Goal: Transaction & Acquisition: Book appointment/travel/reservation

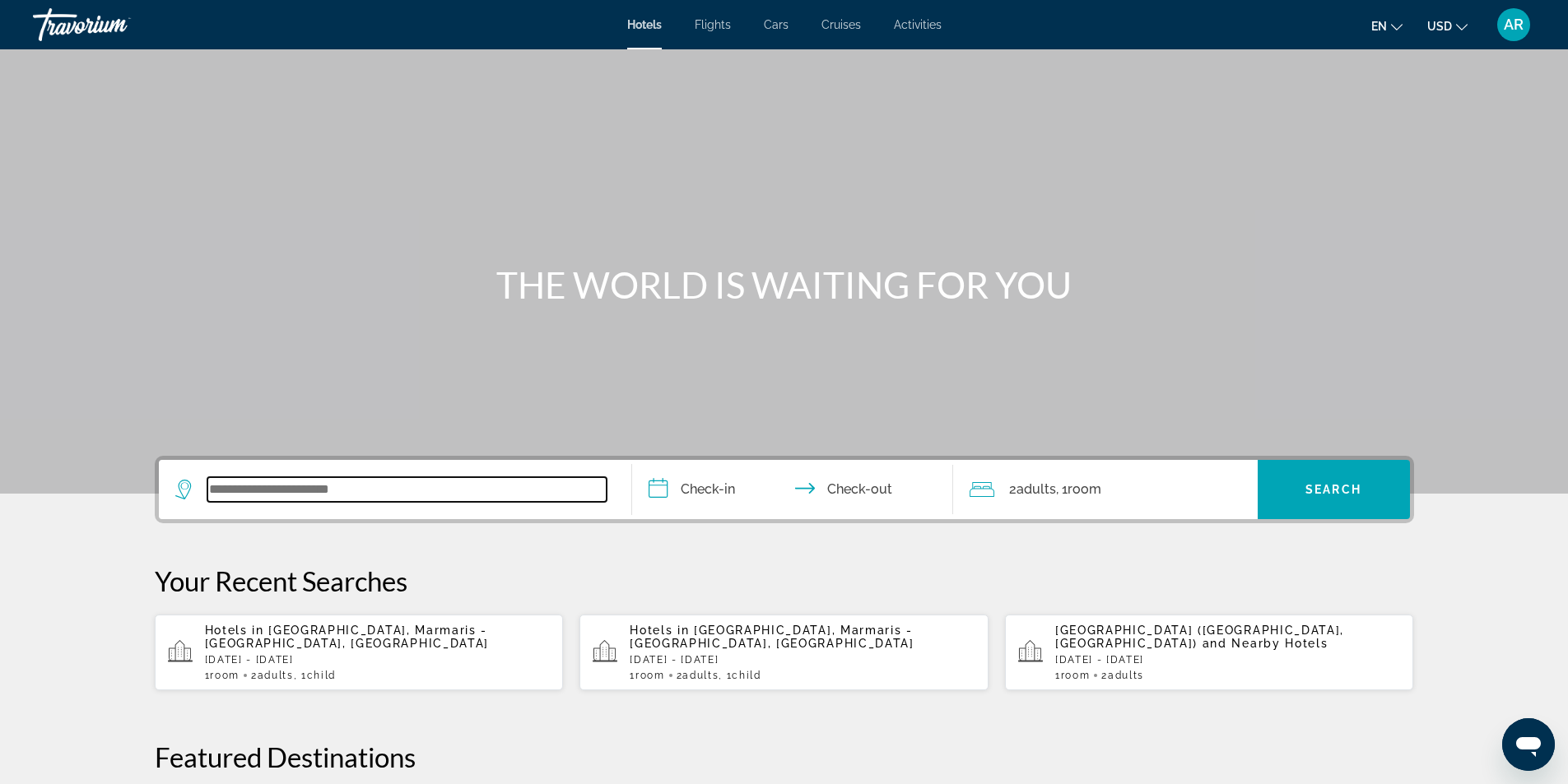
click at [213, 489] on input "Search widget" at bounding box center [407, 489] width 399 height 25
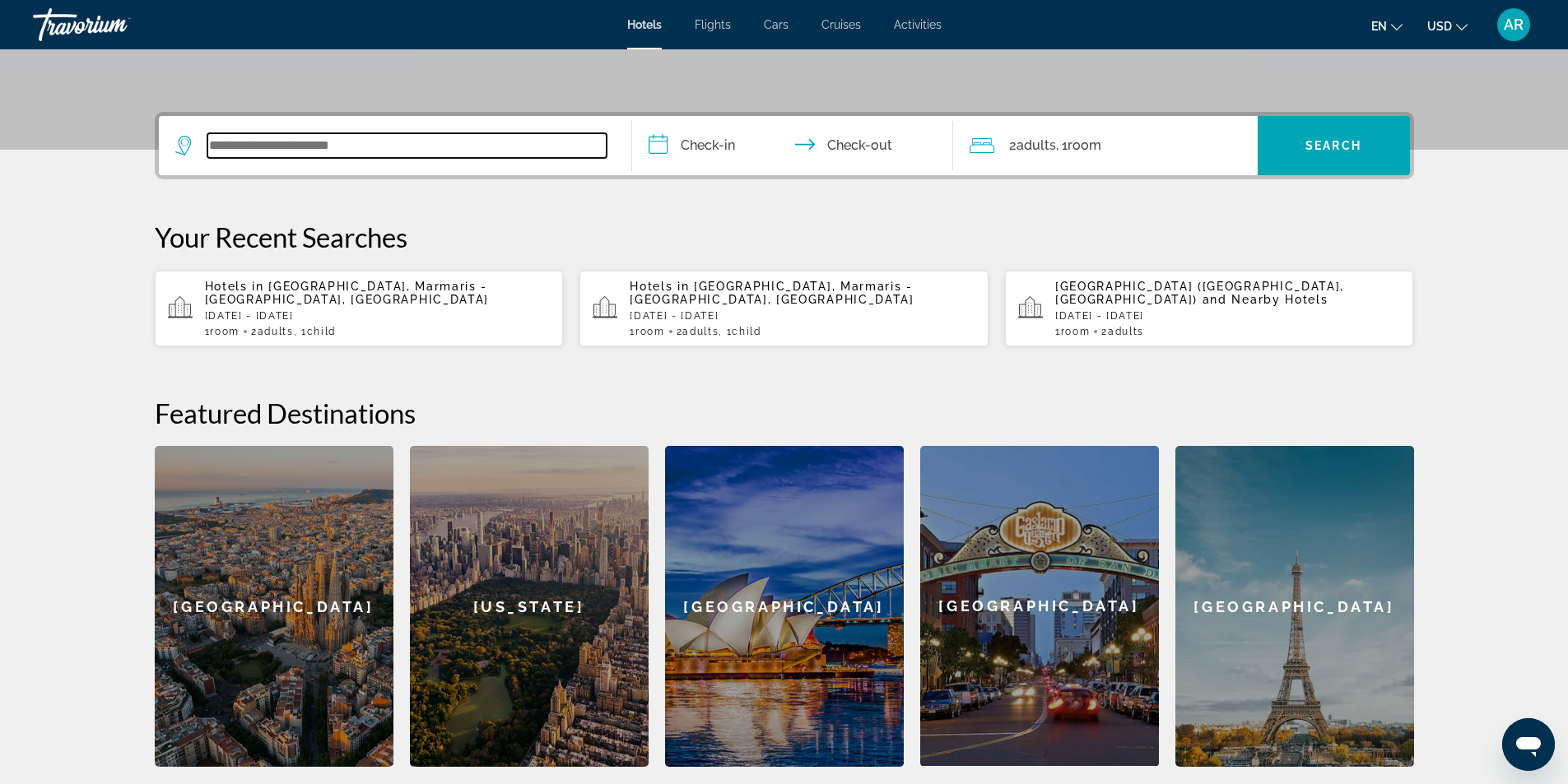
scroll to position [238, 0]
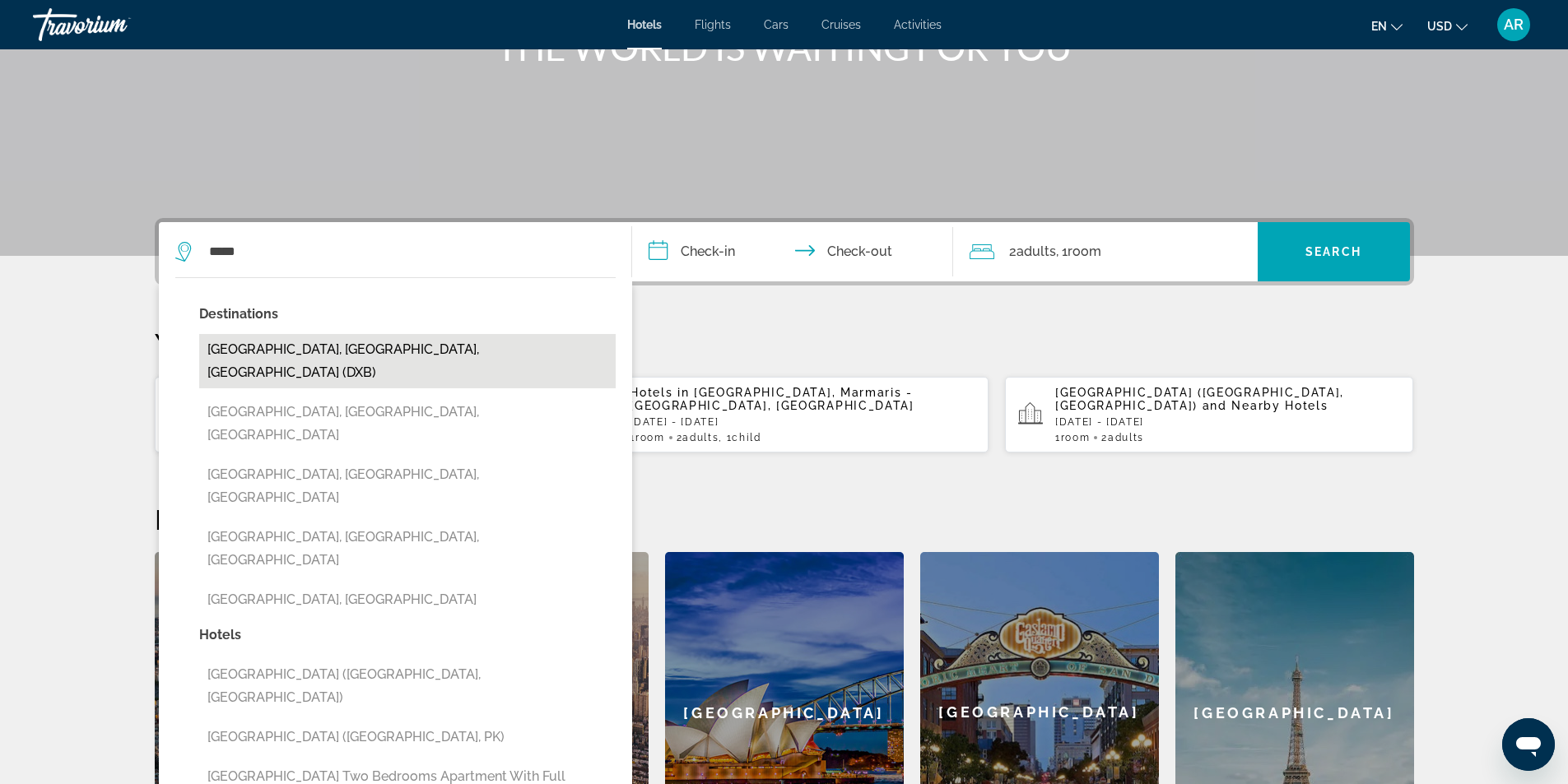
click at [222, 353] on button "[GEOGRAPHIC_DATA], [GEOGRAPHIC_DATA], [GEOGRAPHIC_DATA] (DXB)" at bounding box center [407, 361] width 417 height 55
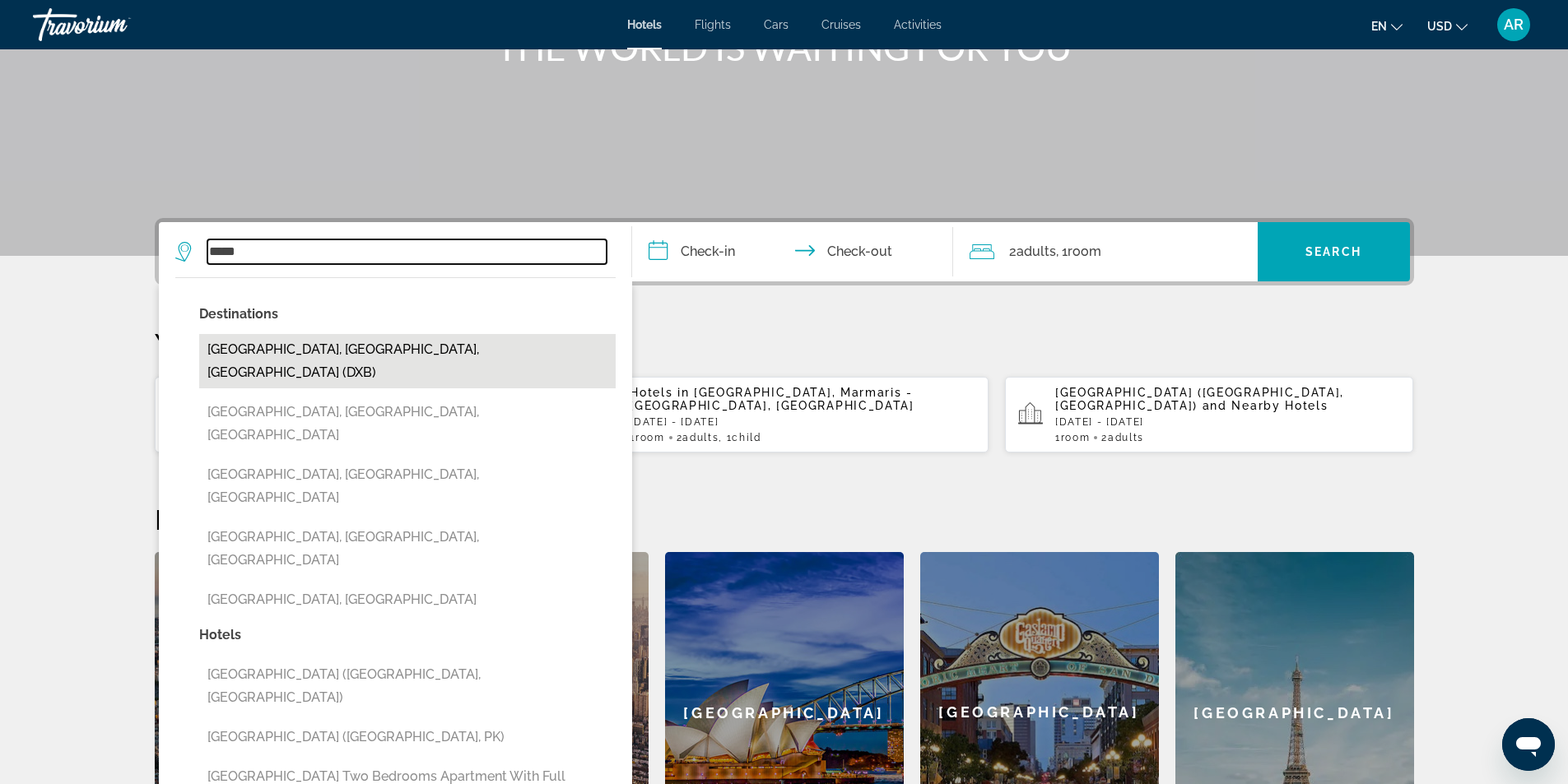
type input "**********"
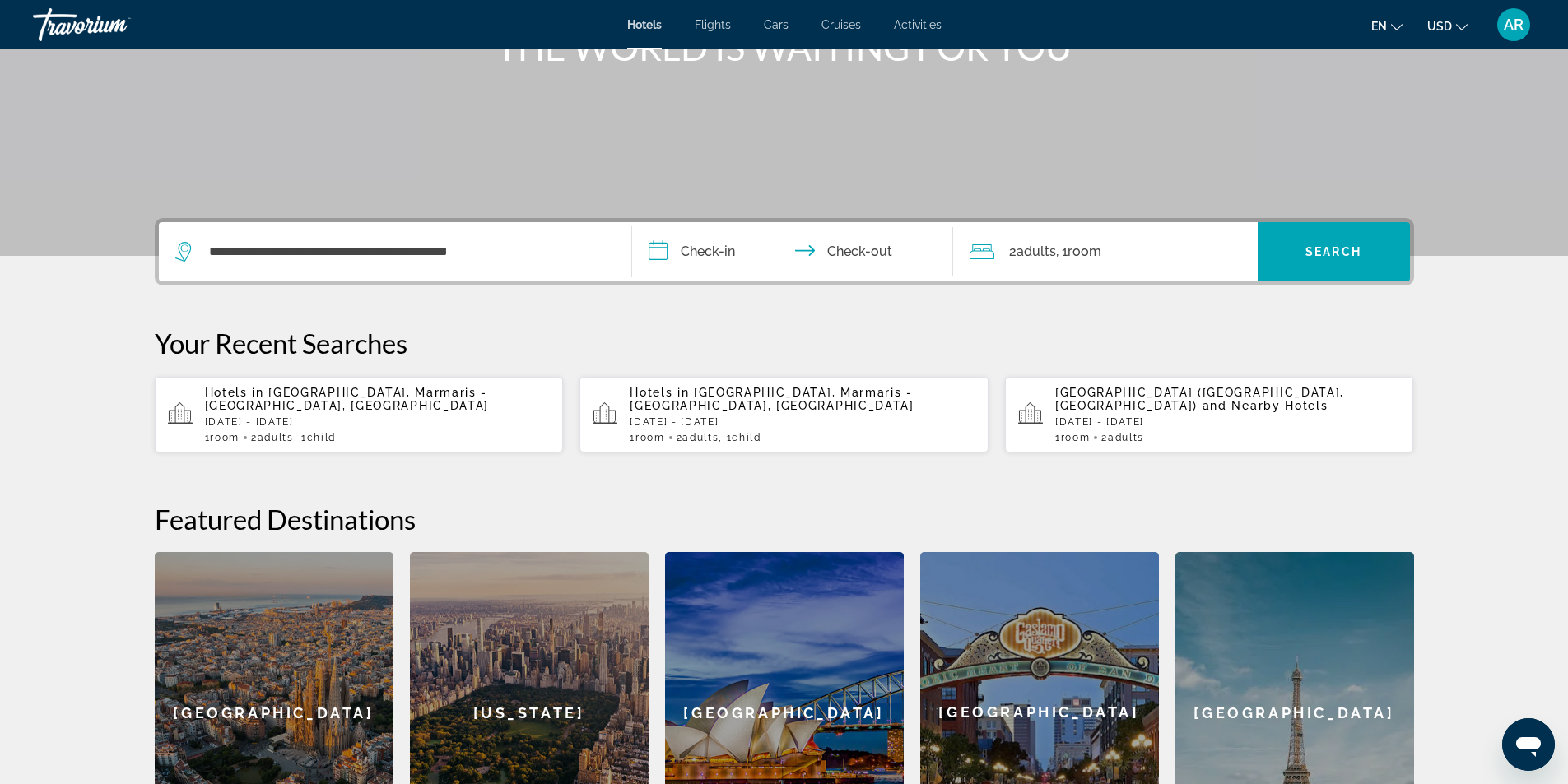
click at [687, 257] on input "**********" at bounding box center [795, 253] width 328 height 64
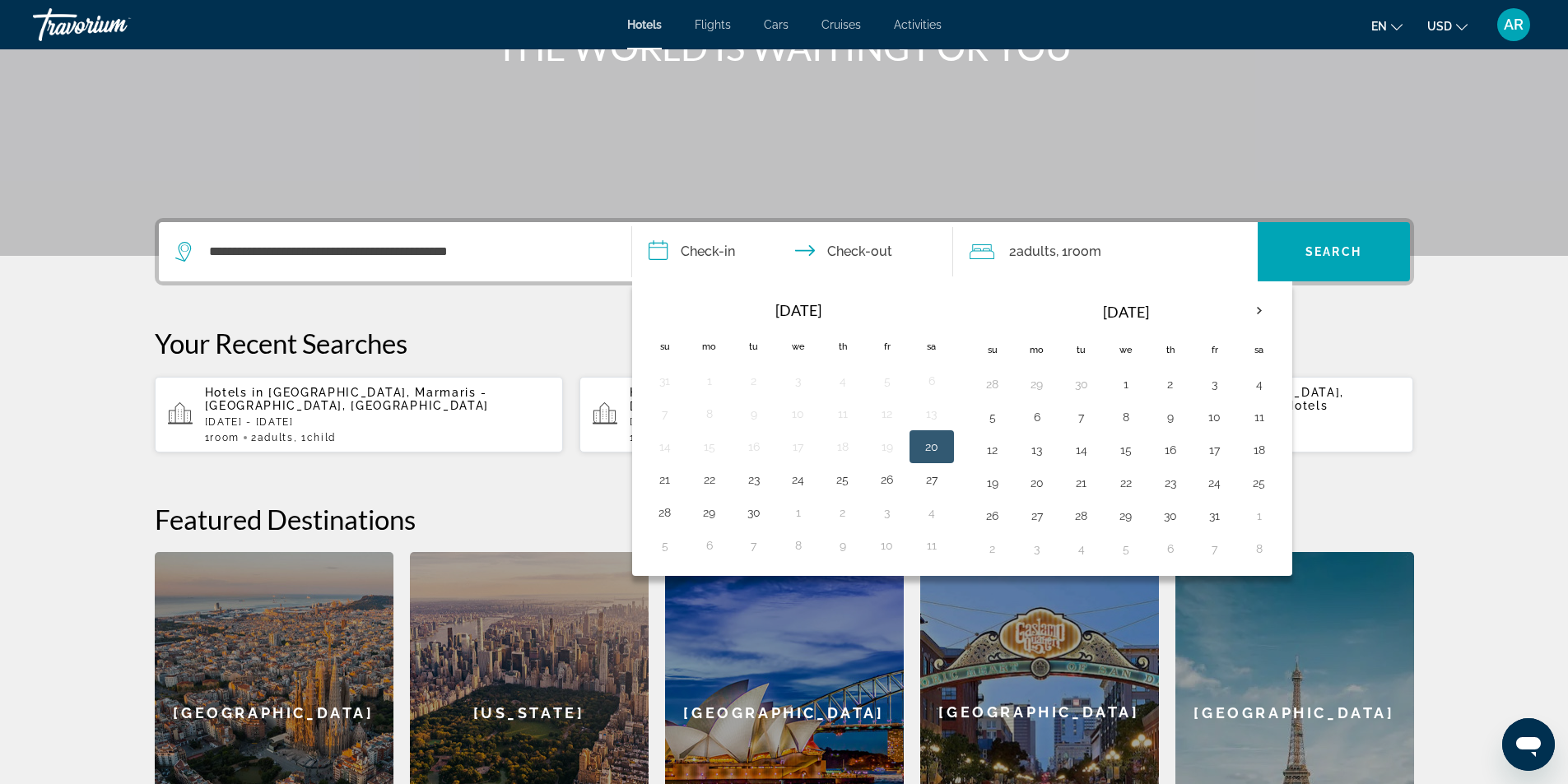
scroll to position [403, 0]
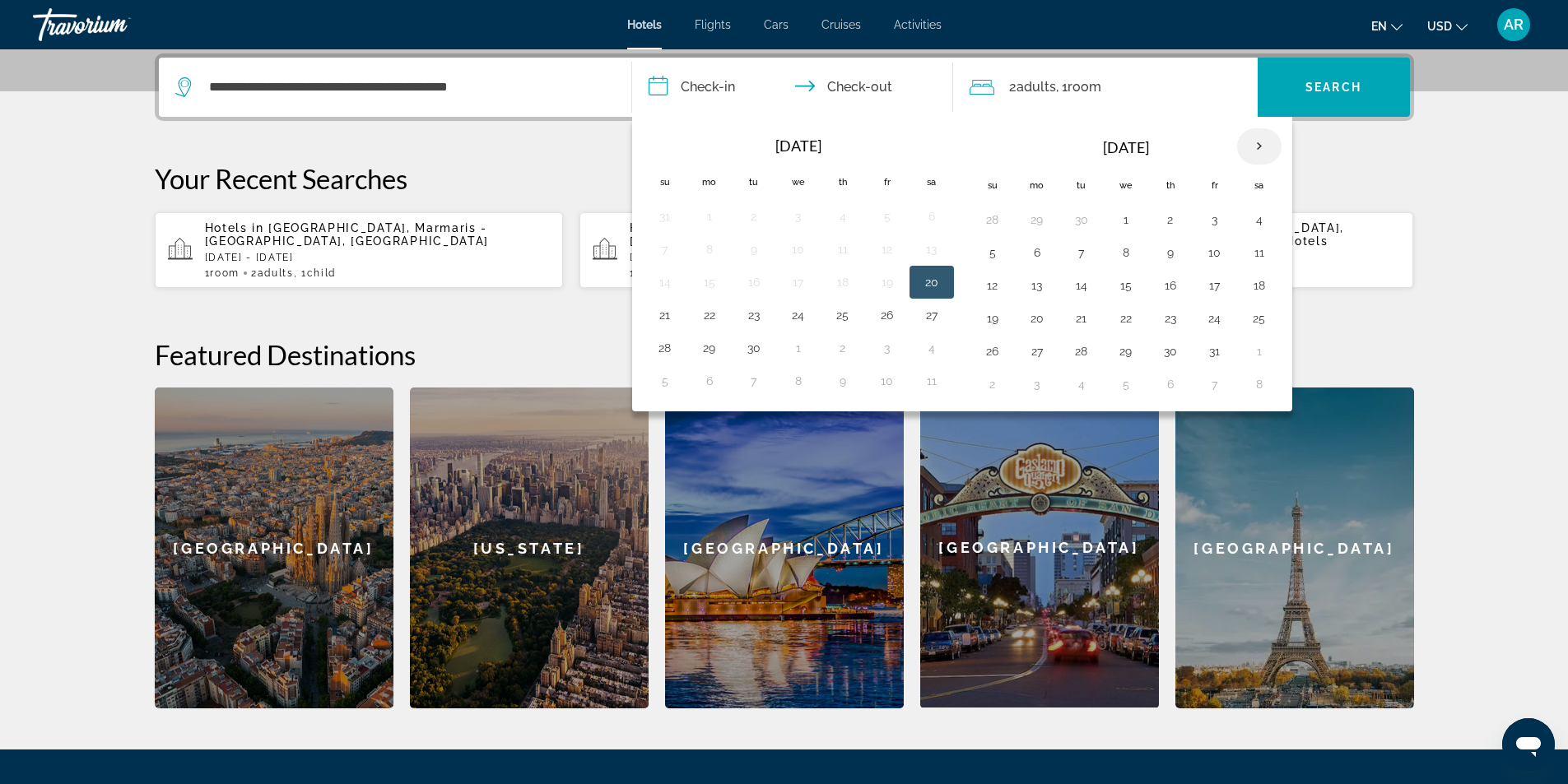
click at [1263, 141] on th "Next month" at bounding box center [1259, 146] width 45 height 36
click at [1251, 147] on th "Next month" at bounding box center [1259, 146] width 45 height 36
click at [1211, 221] on button "2" at bounding box center [1215, 219] width 26 height 23
click at [1125, 254] on button "7" at bounding box center [1125, 252] width 26 height 23
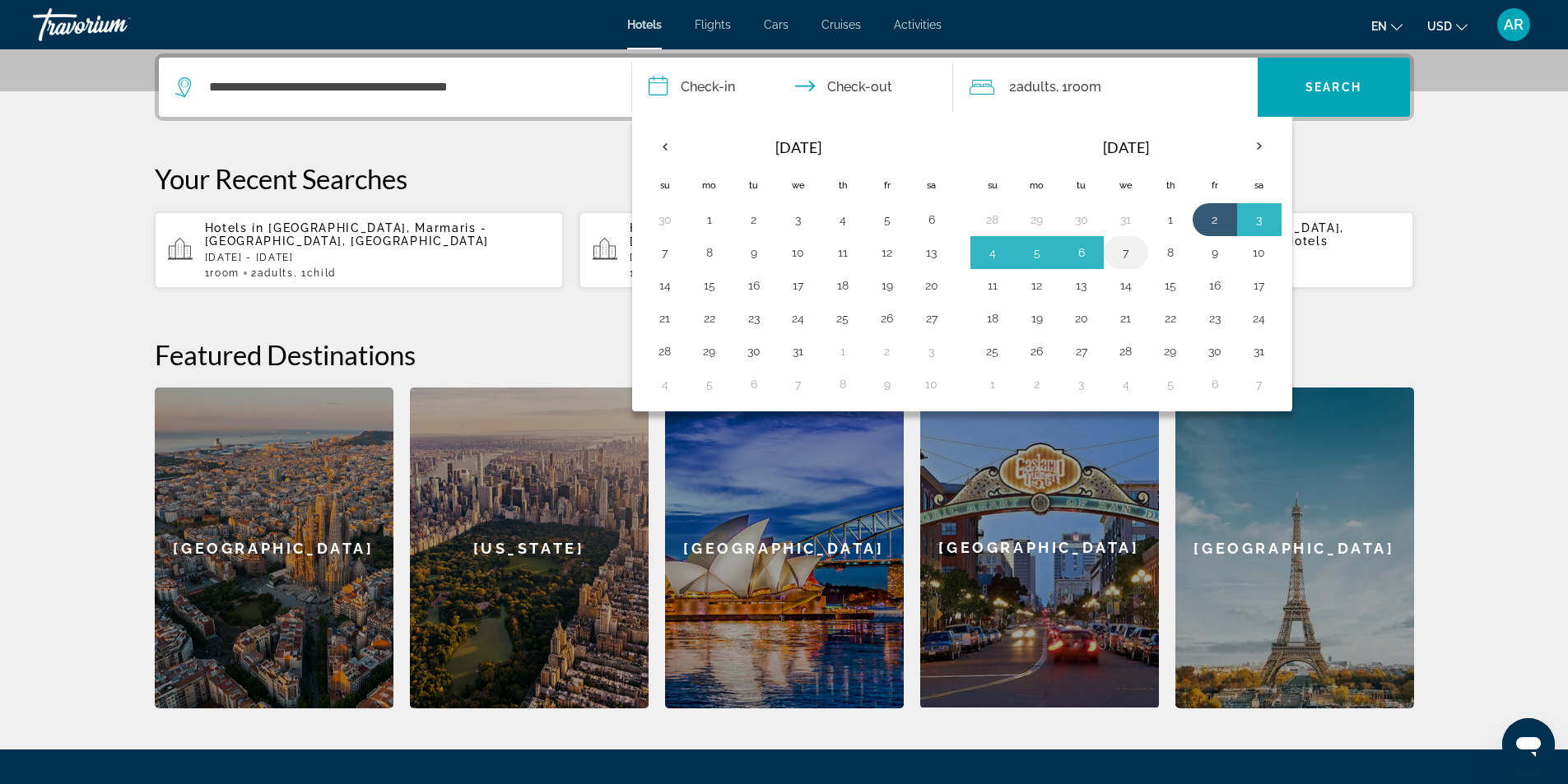
type input "**********"
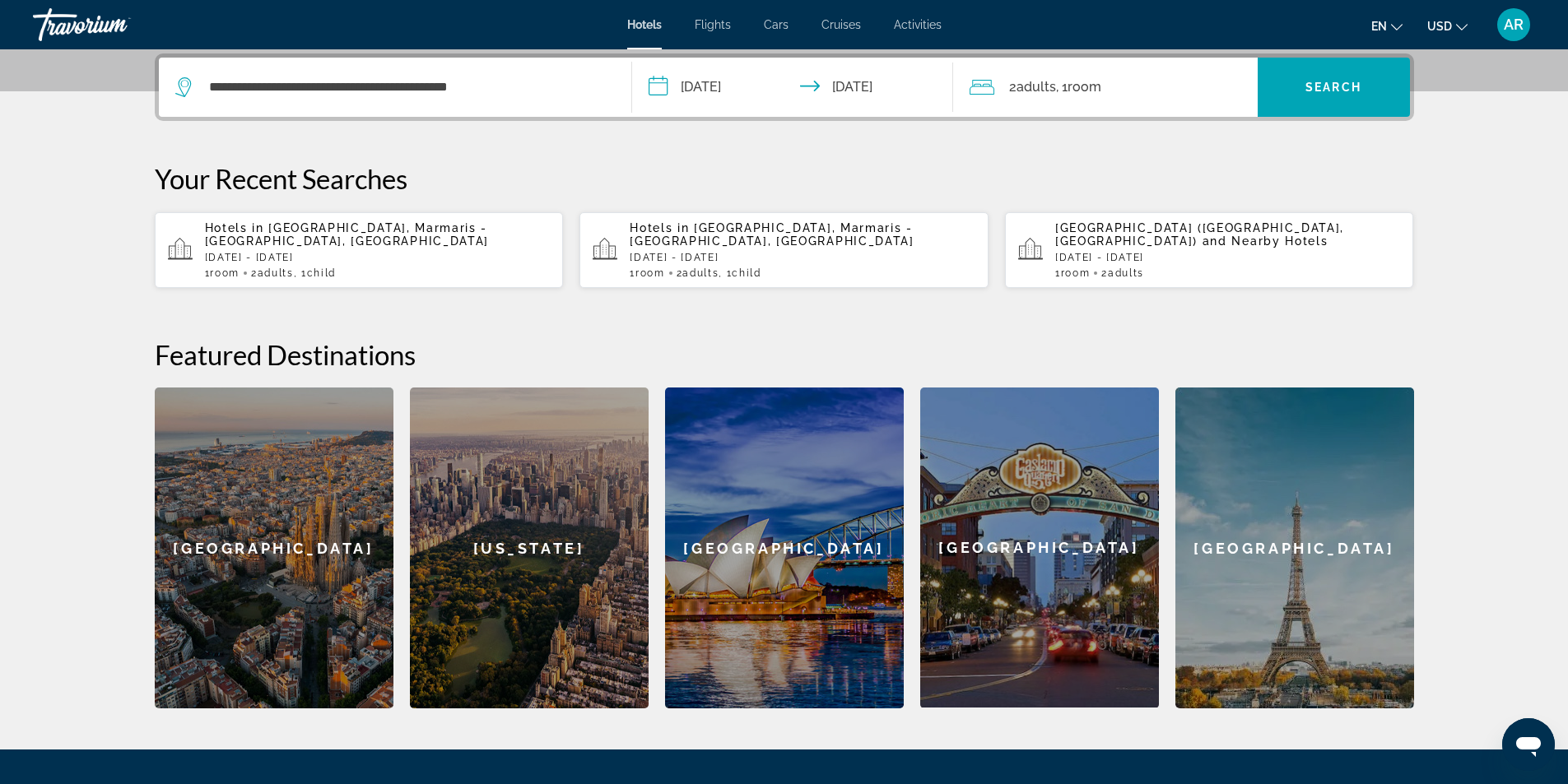
click at [991, 91] on icon "Travelers: 2 adults, 0 children" at bounding box center [982, 86] width 25 height 19
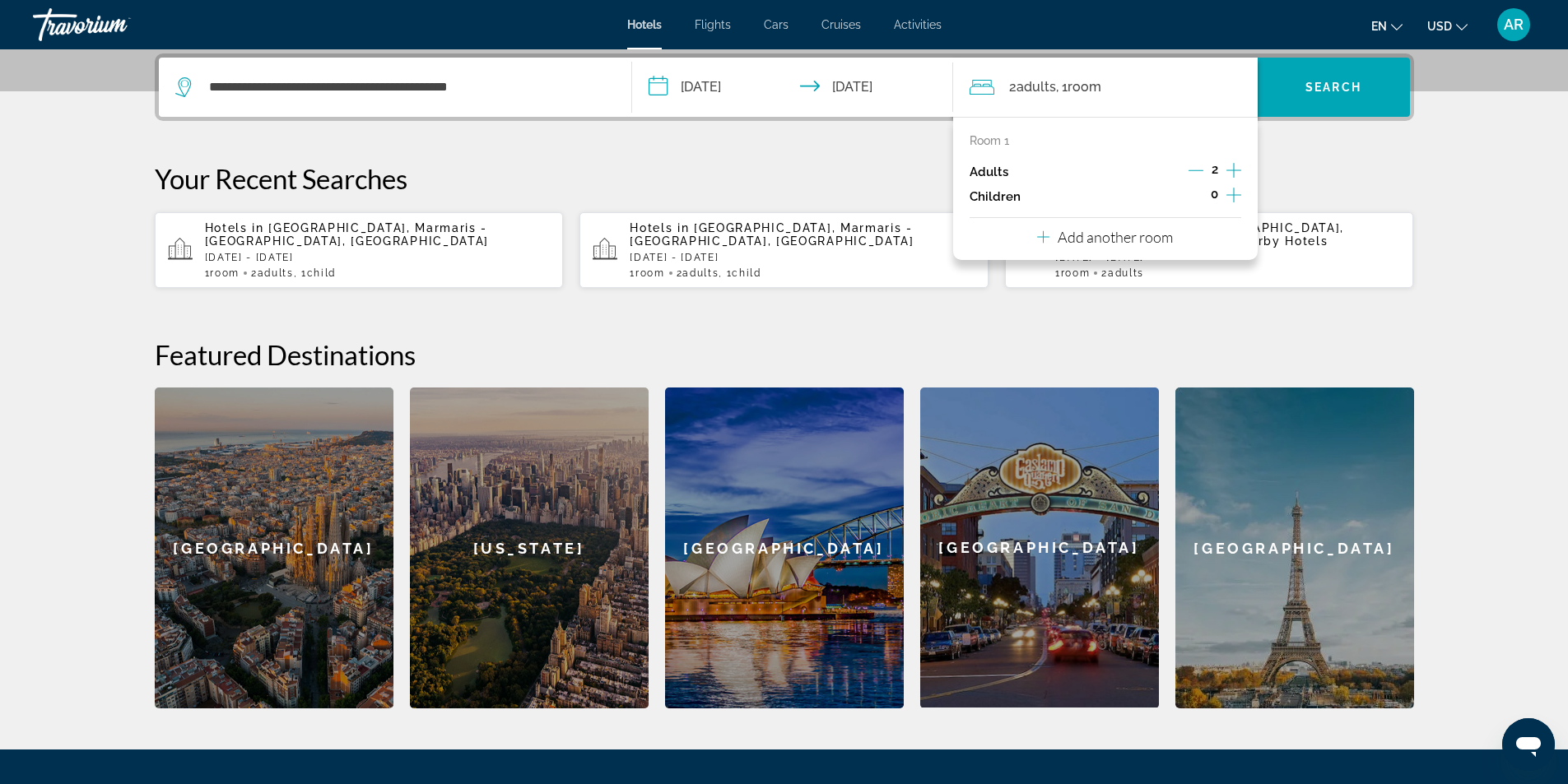
click at [993, 190] on p "Children" at bounding box center [995, 197] width 51 height 14
click at [990, 193] on p "Children" at bounding box center [995, 197] width 51 height 14
click at [1212, 197] on span "0" at bounding box center [1215, 194] width 7 height 13
click at [1231, 193] on icon "Increment children" at bounding box center [1234, 195] width 15 height 19
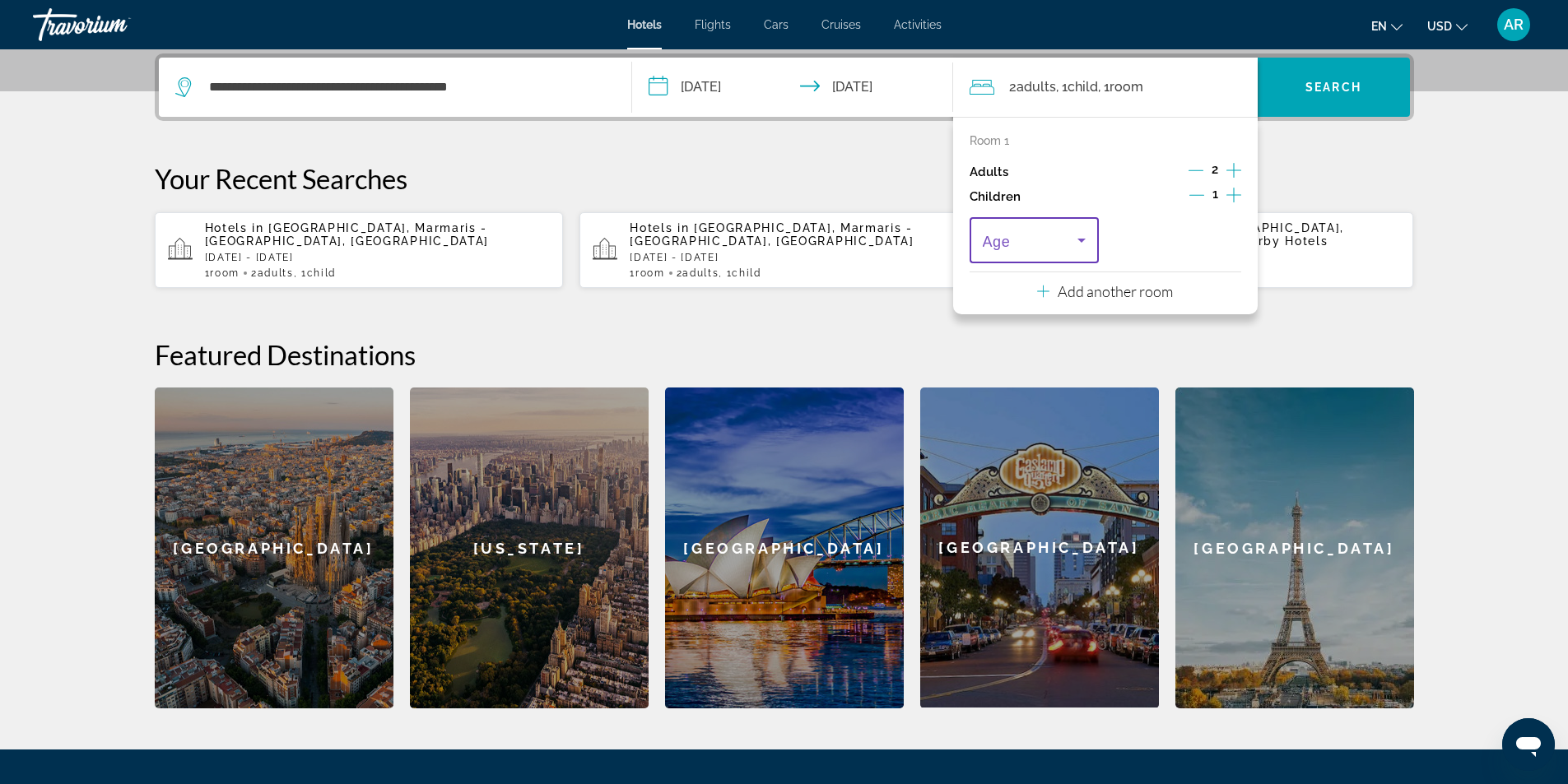
click at [1084, 238] on icon "Travelers: 2 adults, 1 child" at bounding box center [1081, 240] width 8 height 4
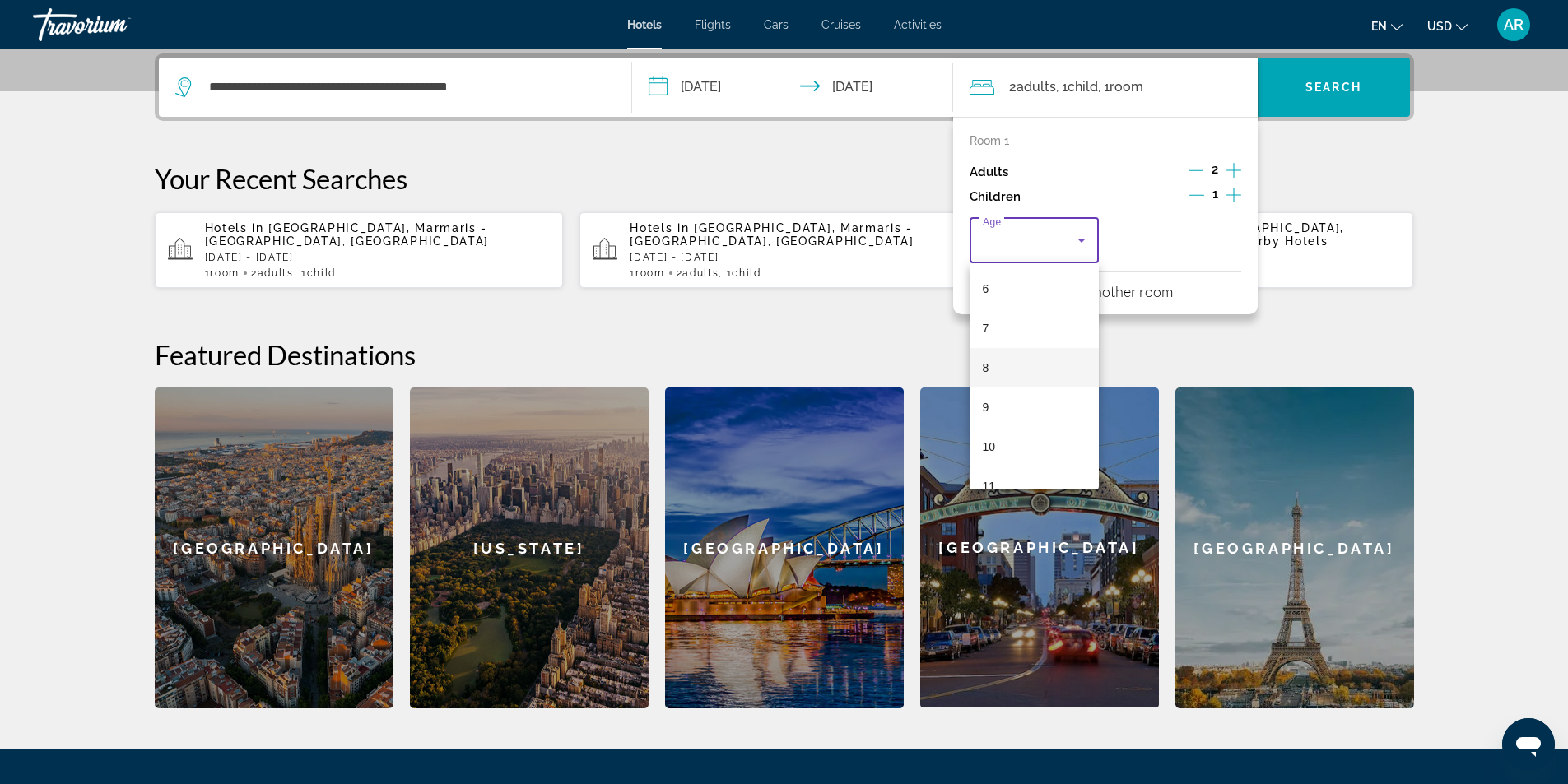
scroll to position [247, 0]
click at [996, 441] on mat-option "10" at bounding box center [1035, 438] width 130 height 40
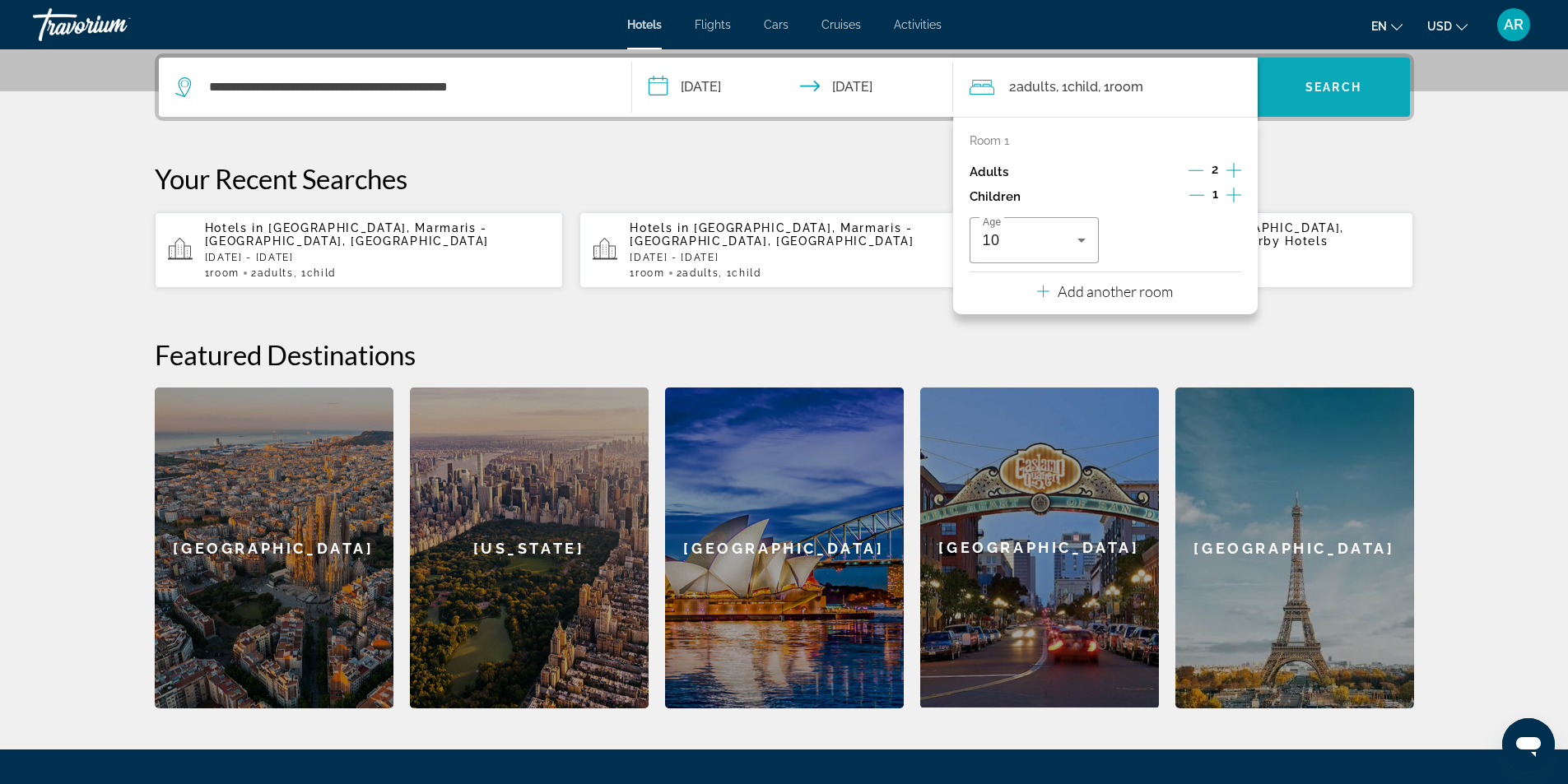
click at [1317, 84] on span "Search" at bounding box center [1333, 87] width 56 height 13
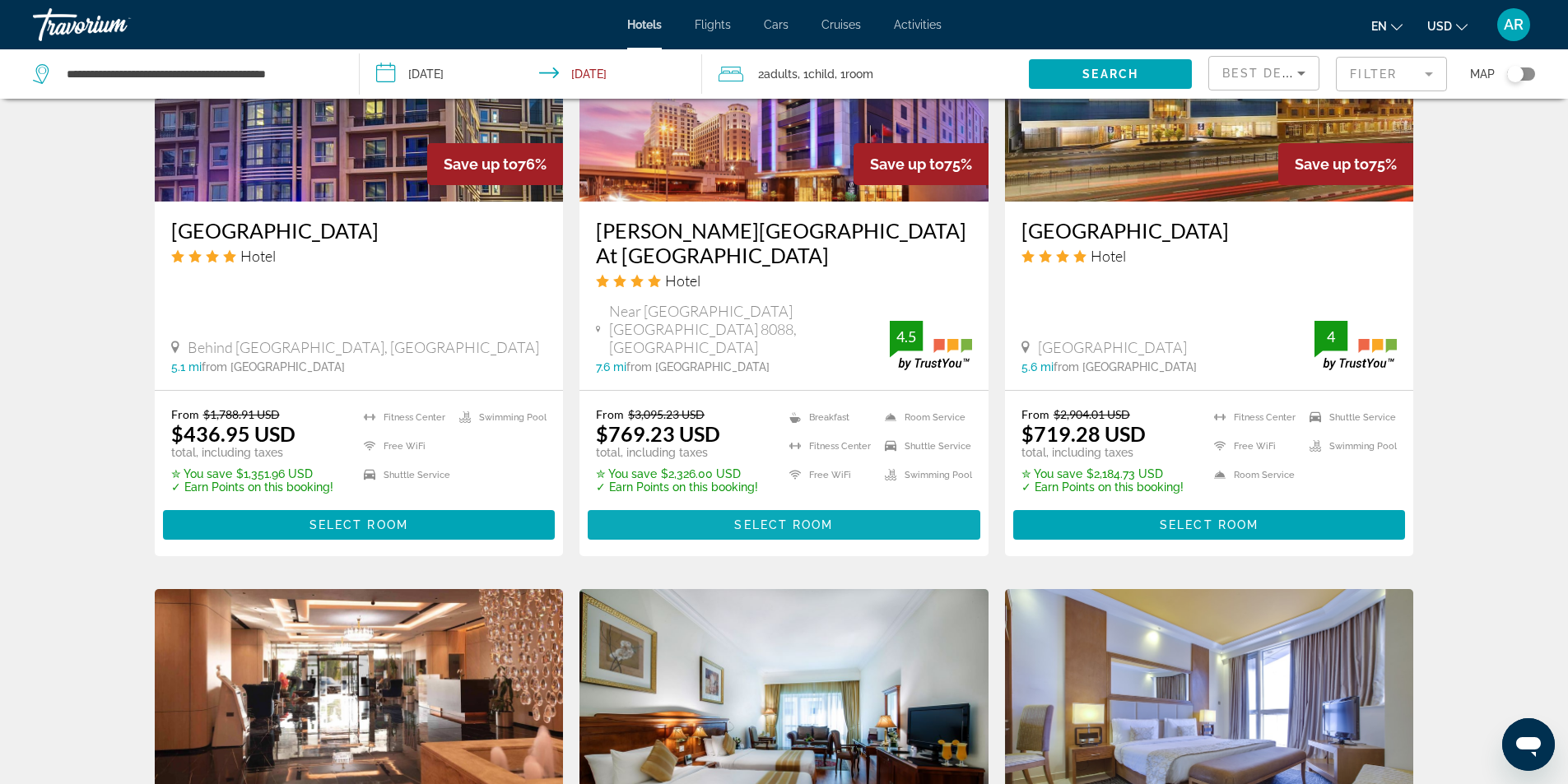
scroll to position [1070, 0]
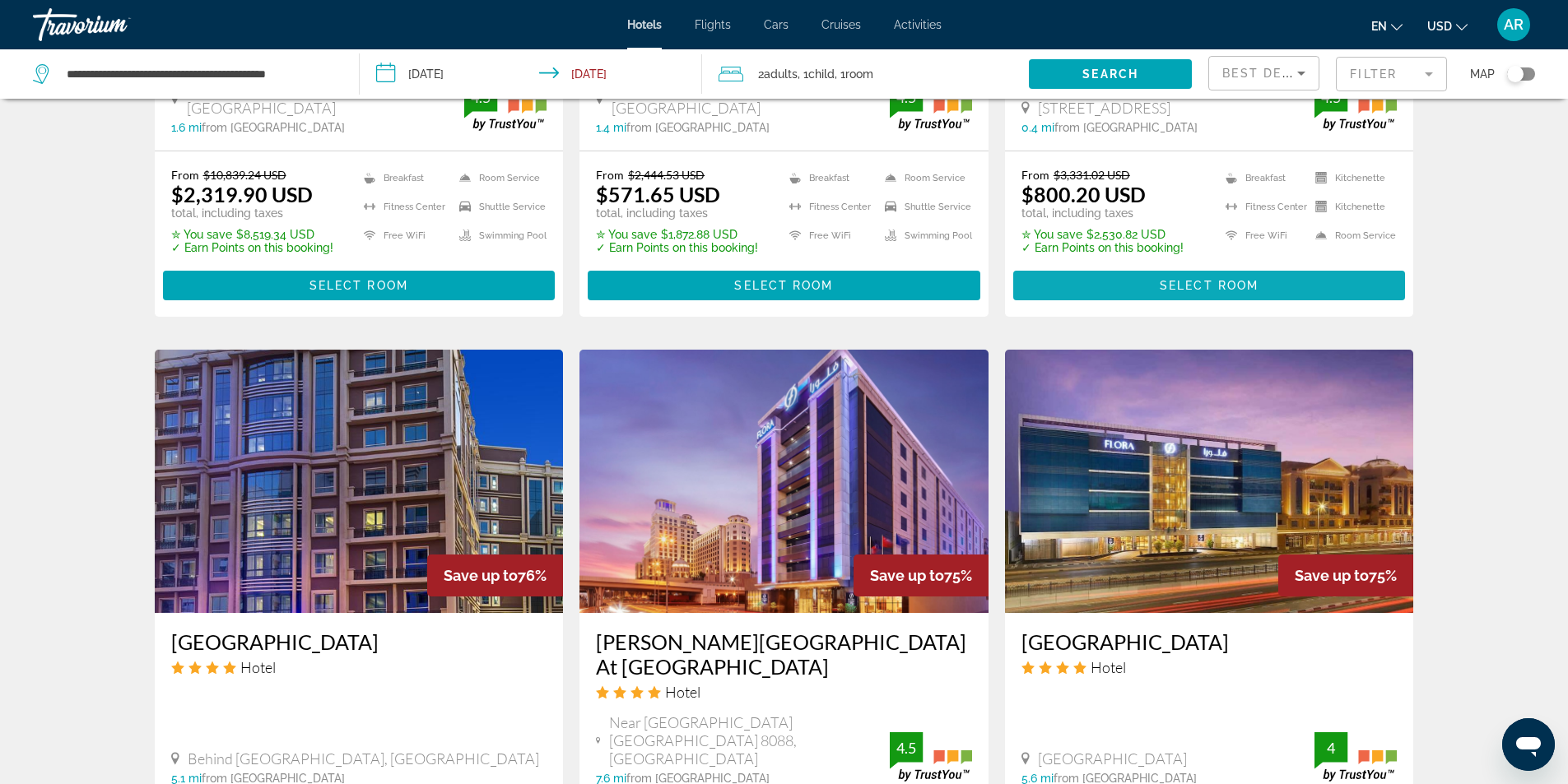
click at [1179, 268] on span "Main content" at bounding box center [1209, 285] width 392 height 40
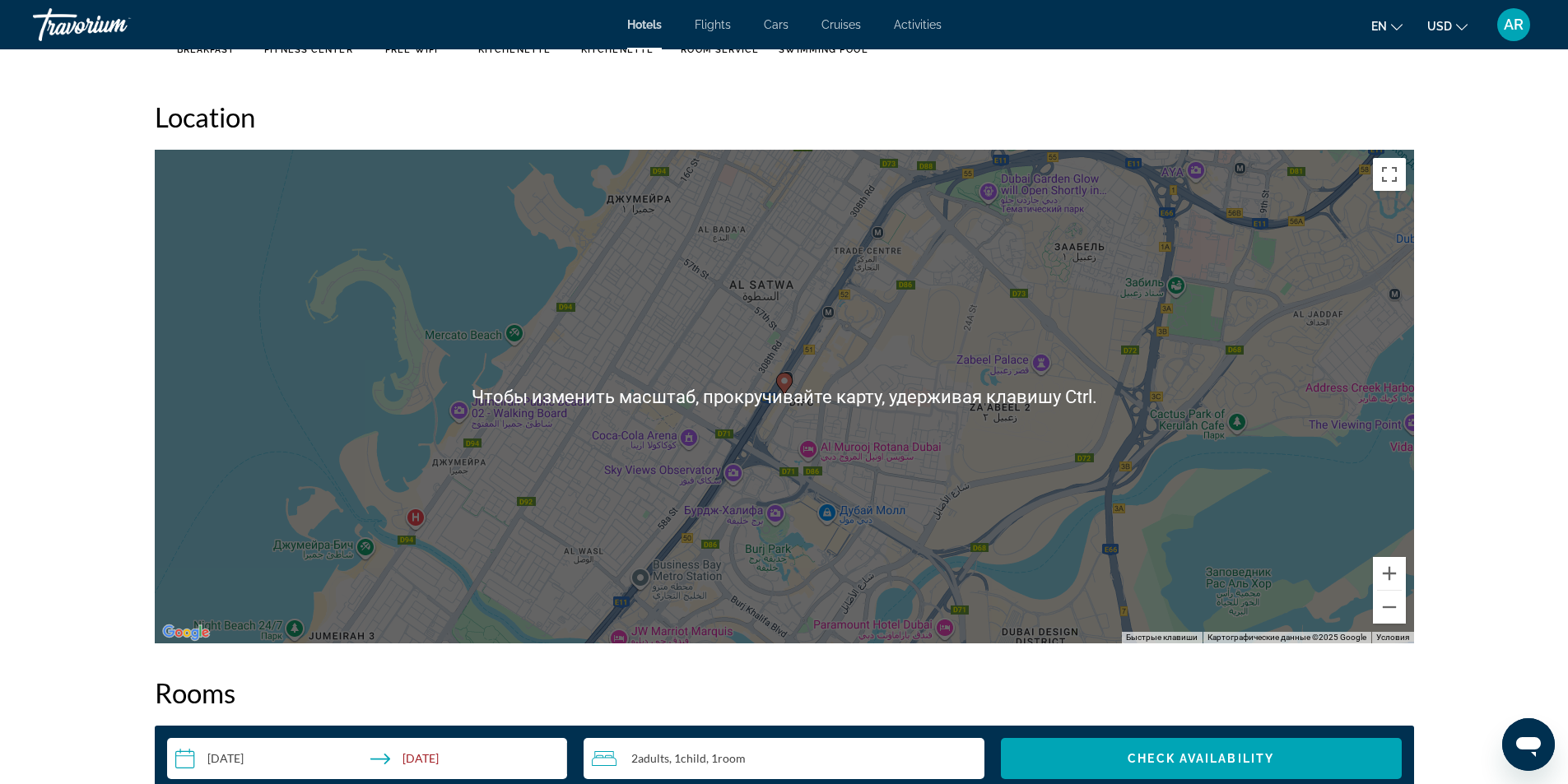
scroll to position [1356, 0]
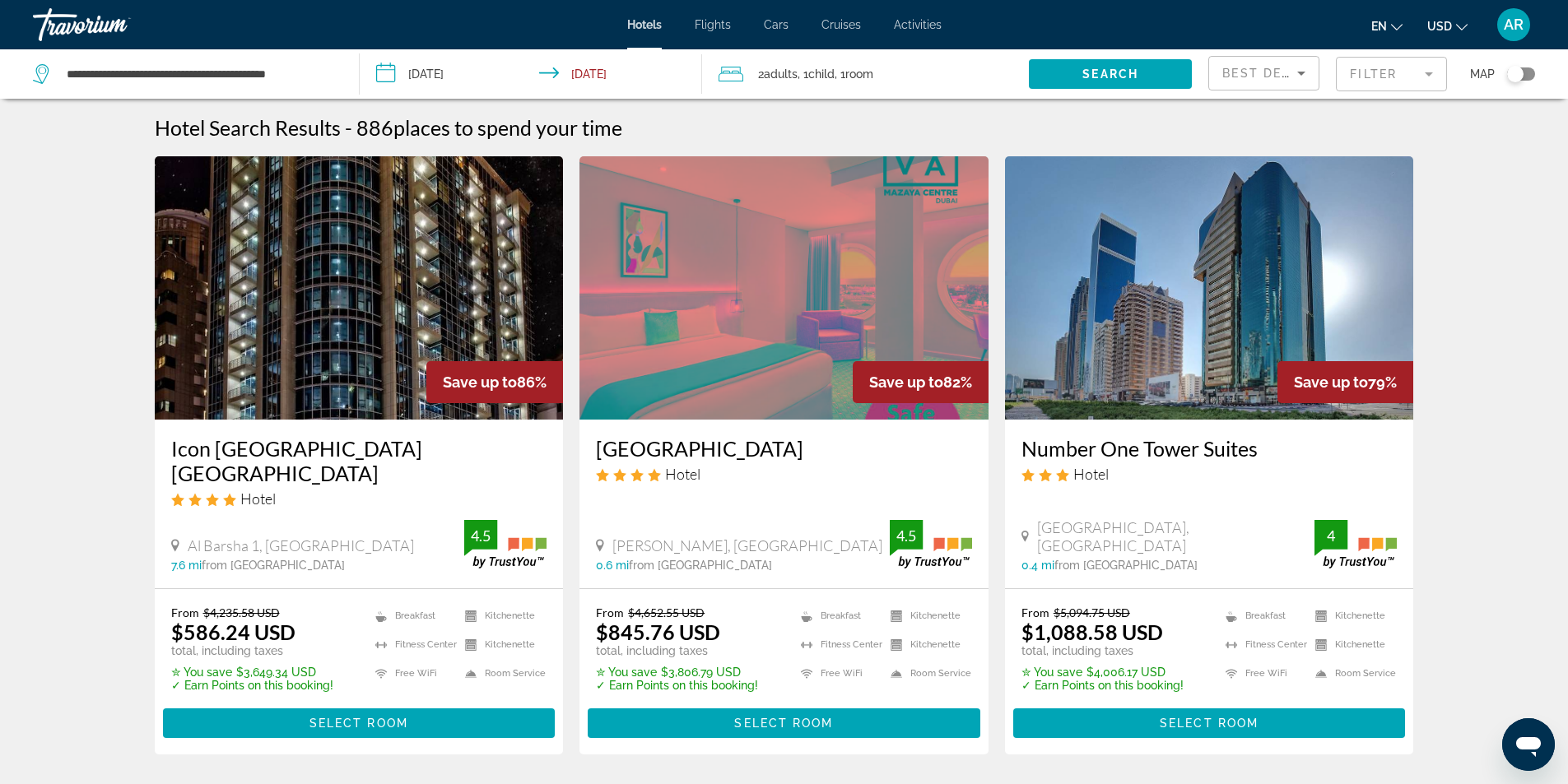
click at [444, 74] on input "**********" at bounding box center [534, 76] width 350 height 55
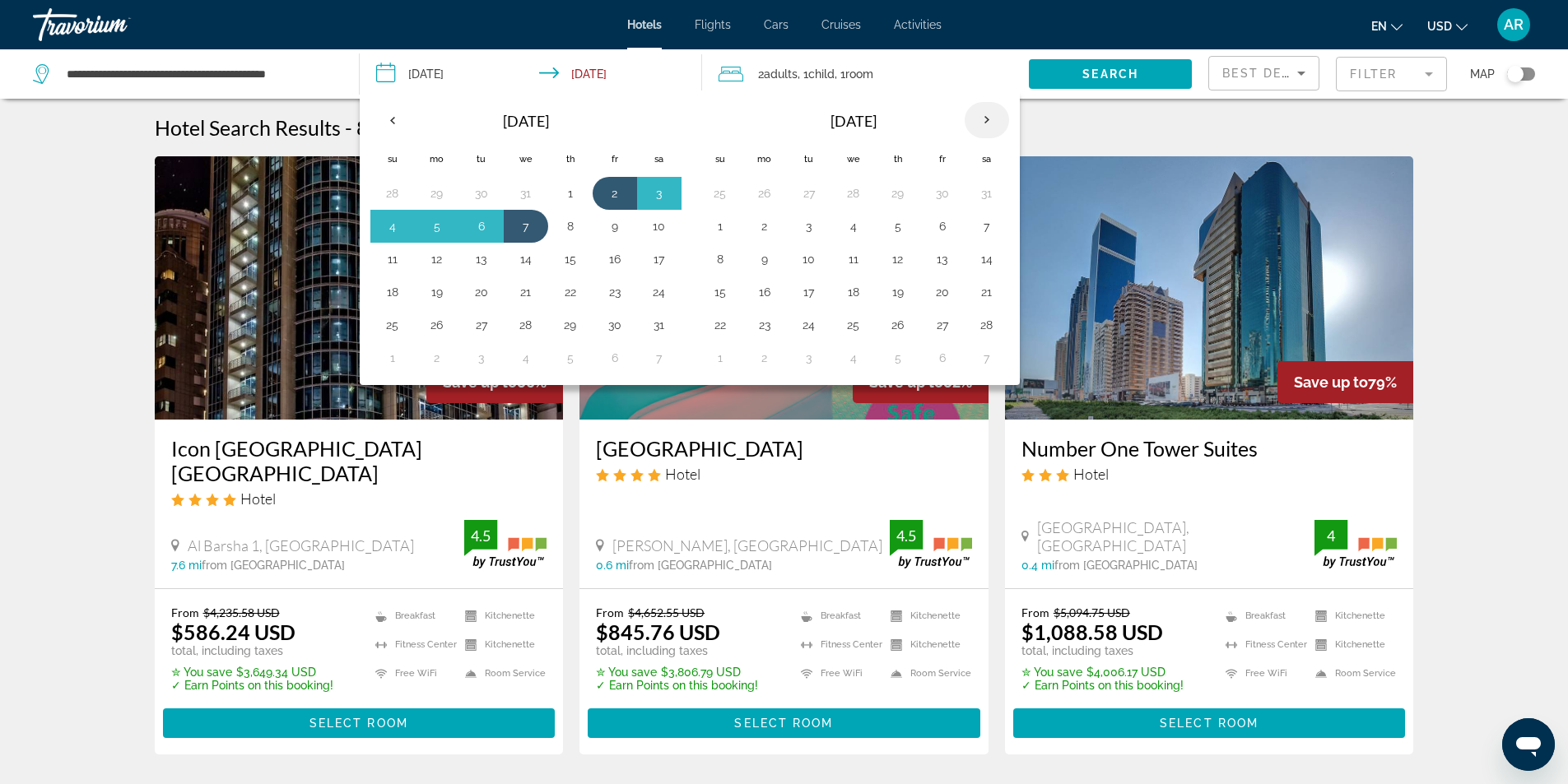
click at [993, 122] on th "Next month" at bounding box center [987, 120] width 45 height 36
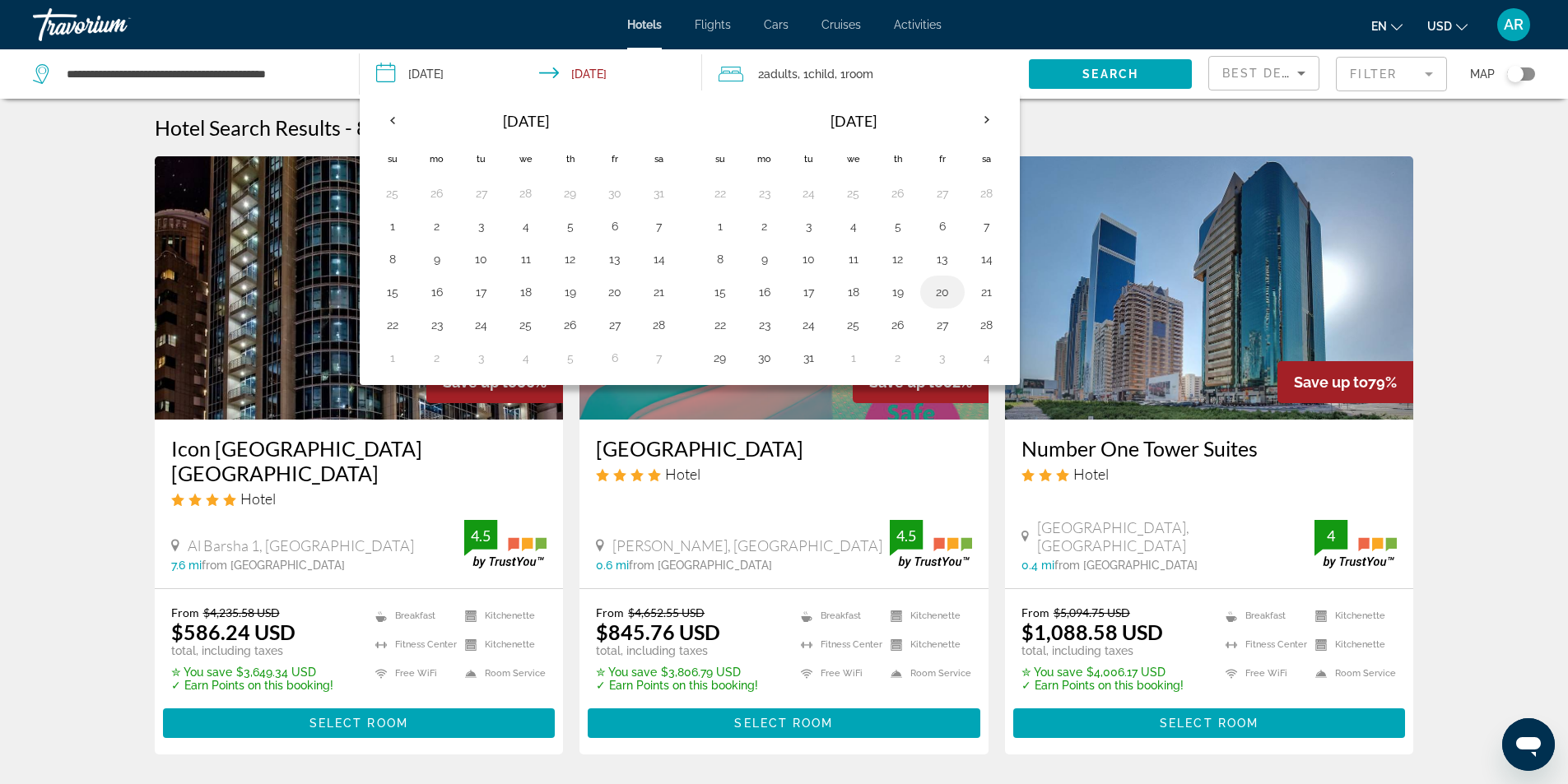
click at [941, 297] on button "20" at bounding box center [942, 291] width 26 height 23
click at [856, 327] on button "25" at bounding box center [854, 325] width 26 height 23
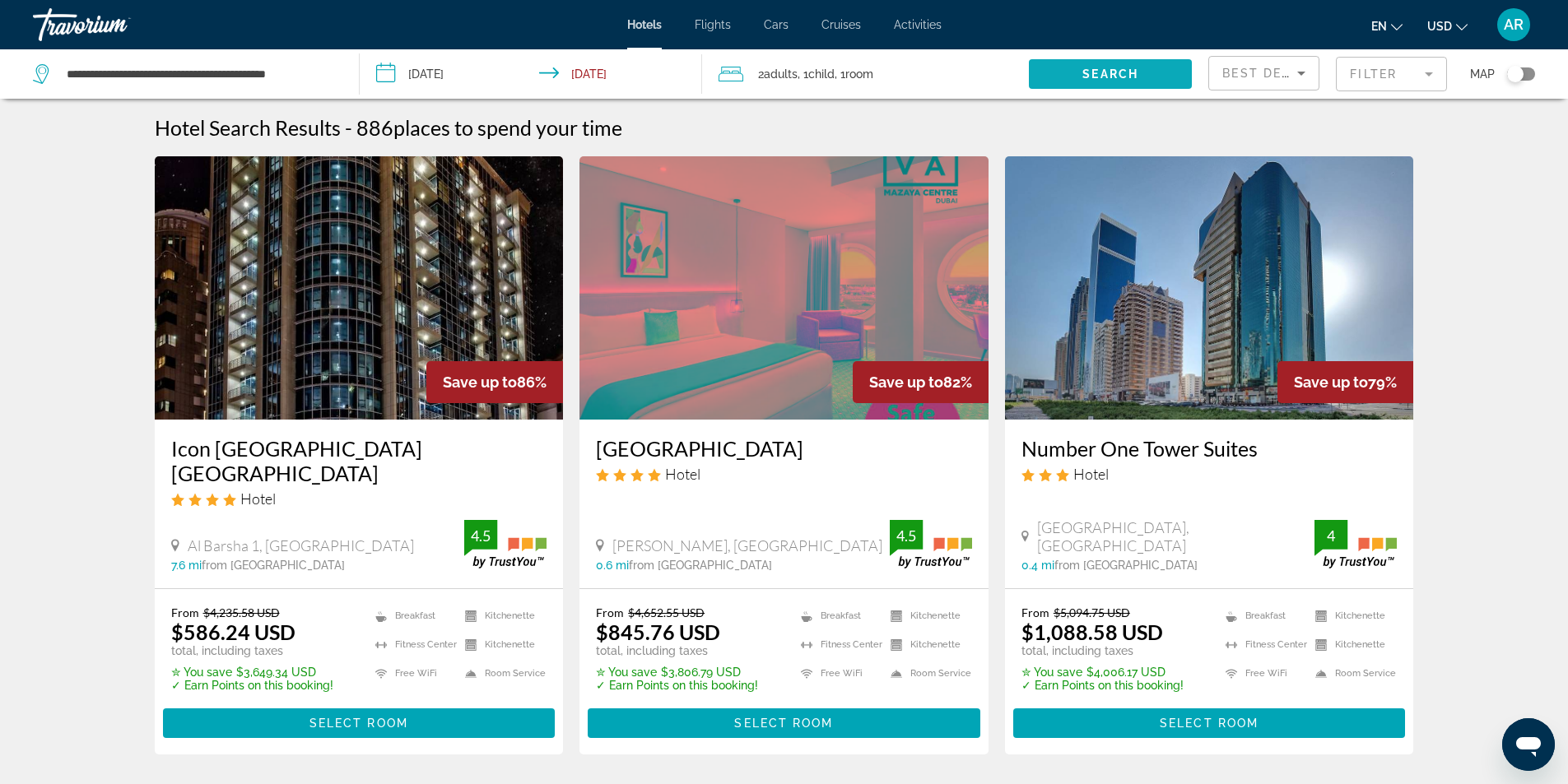
click at [1107, 72] on span "Search" at bounding box center [1110, 74] width 56 height 13
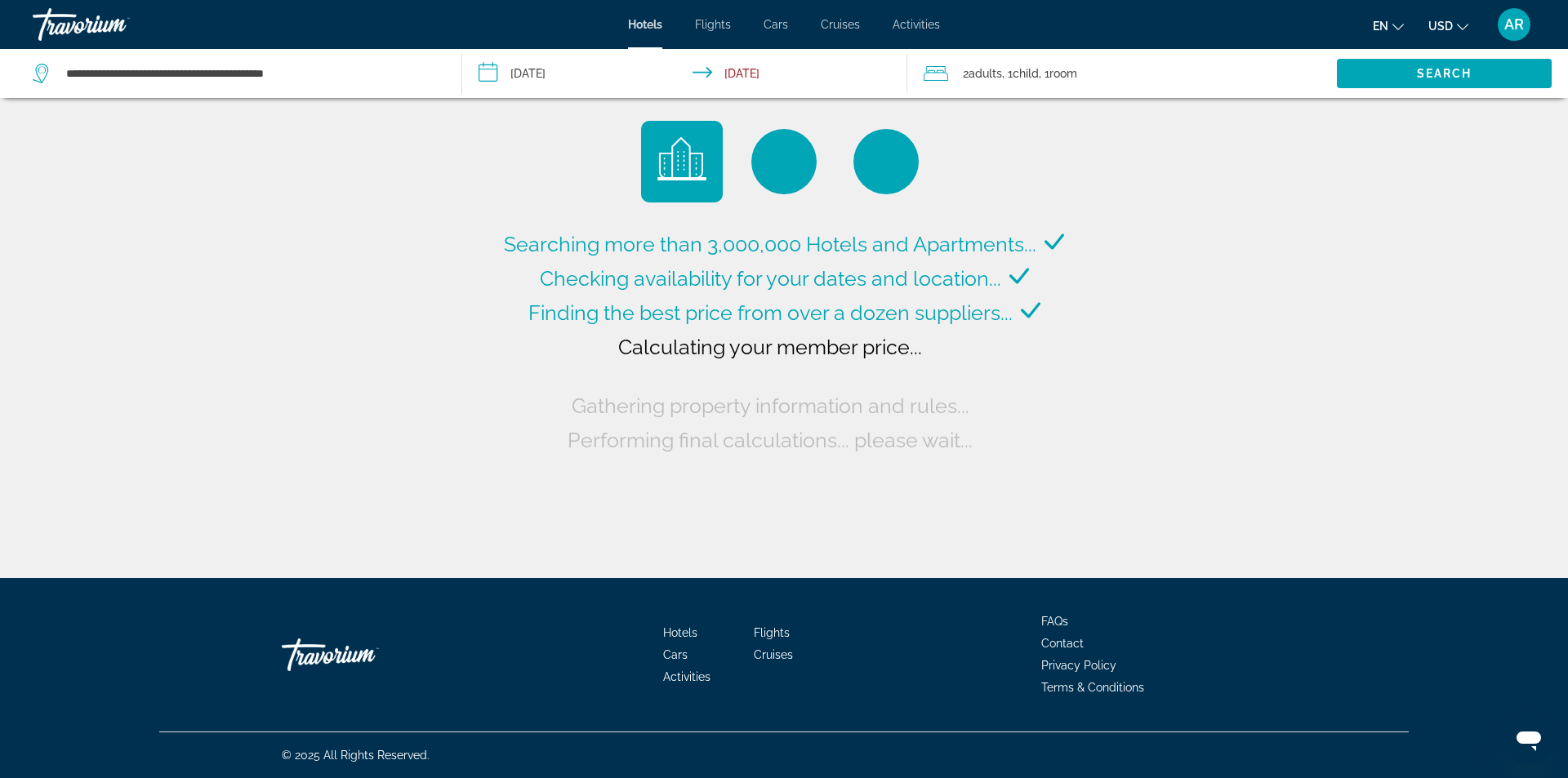
click at [714, 78] on input "**********" at bounding box center [688, 75] width 452 height 54
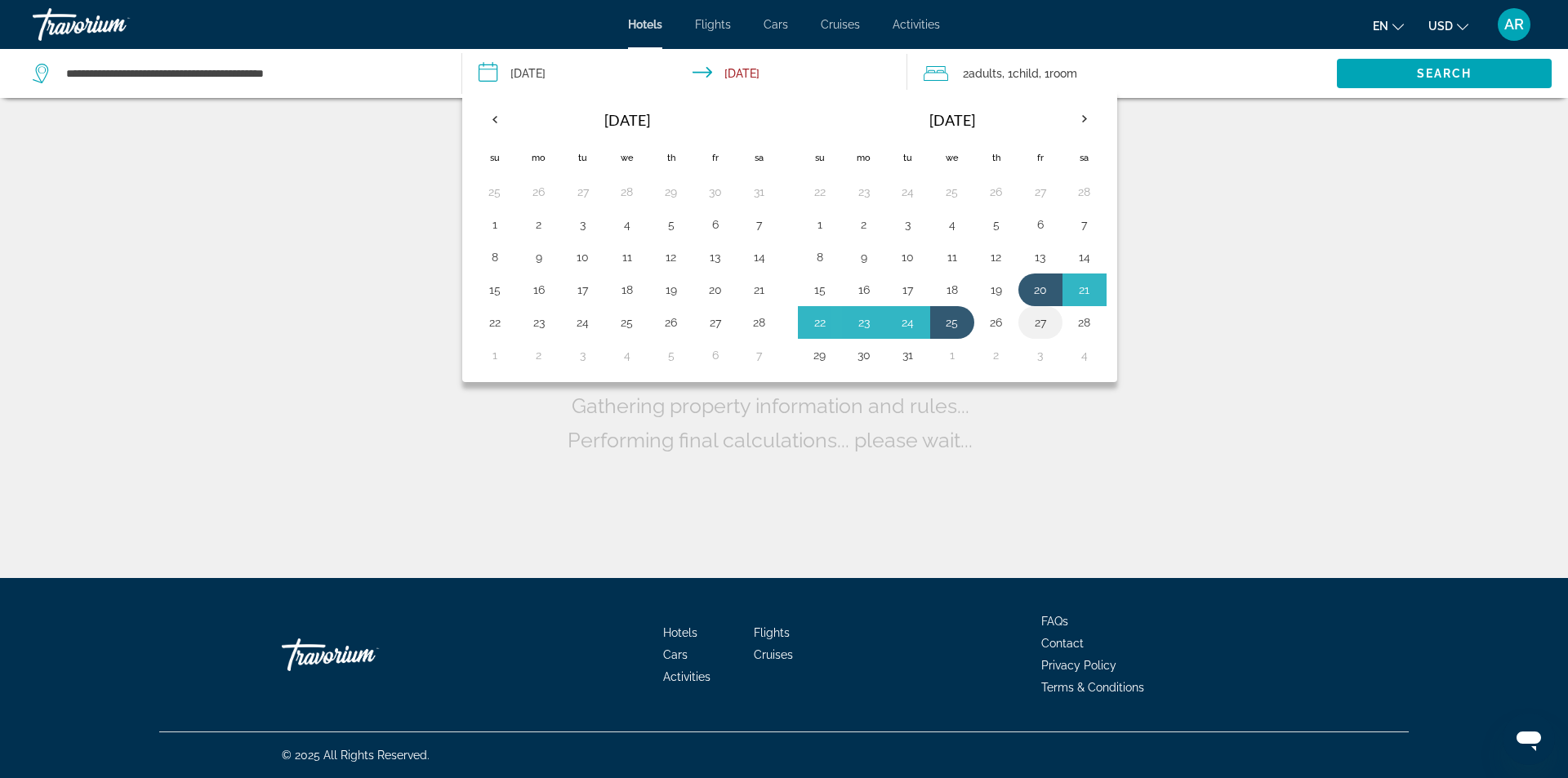
click at [1043, 327] on button "27" at bounding box center [1040, 322] width 26 height 23
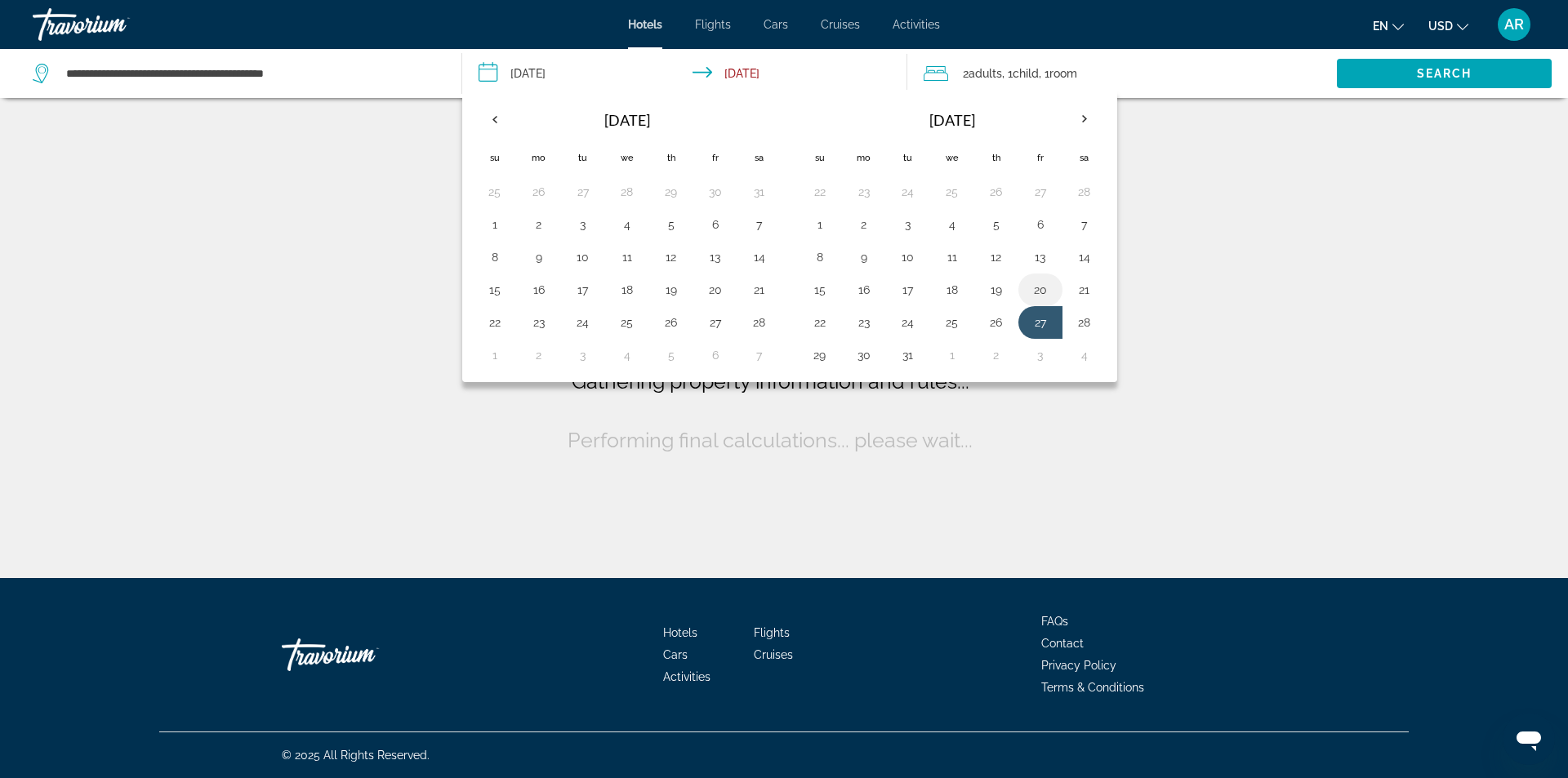
click at [1040, 294] on button "20" at bounding box center [1040, 289] width 26 height 23
type input "**********"
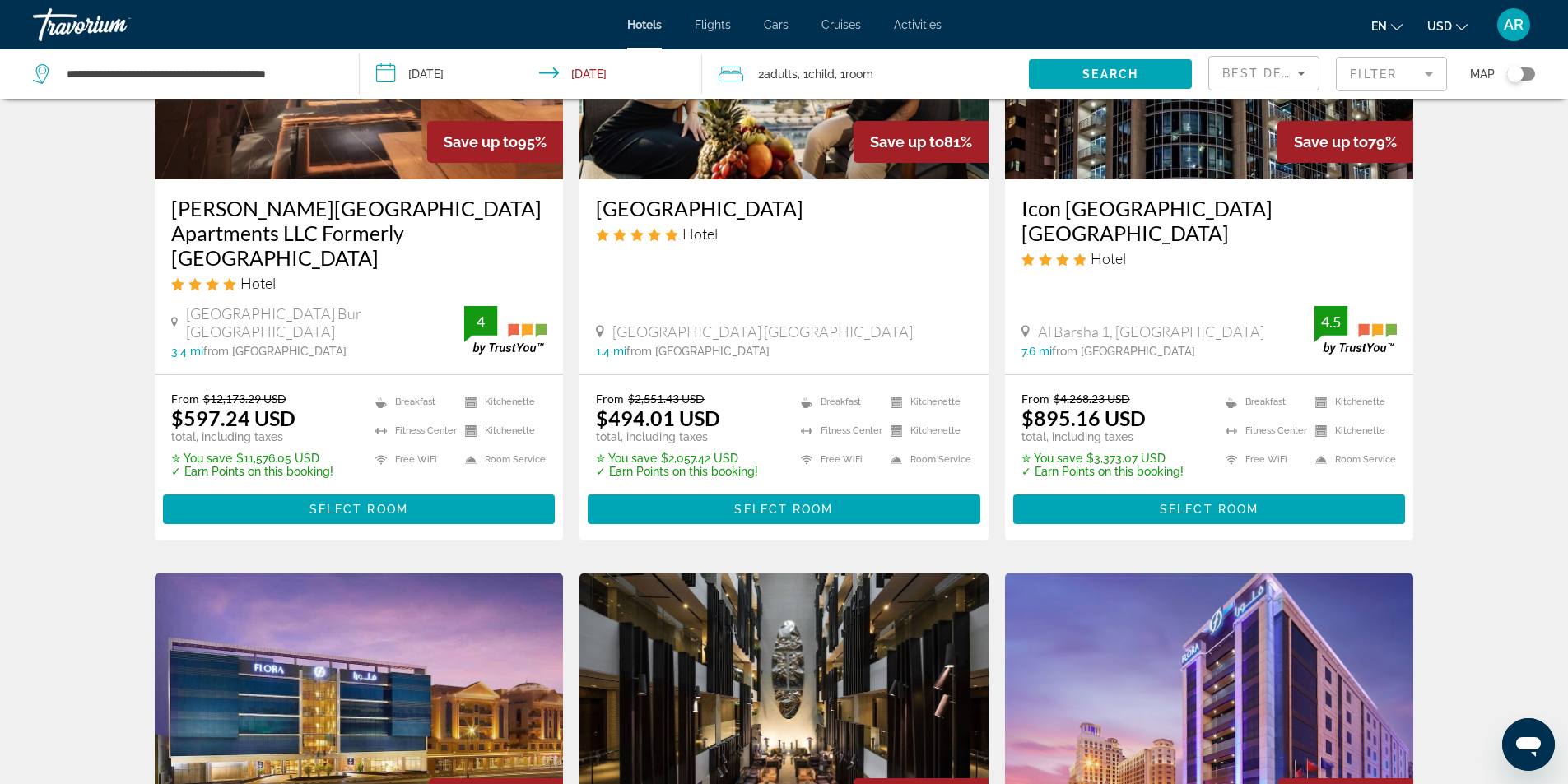
scroll to position [247, 0]
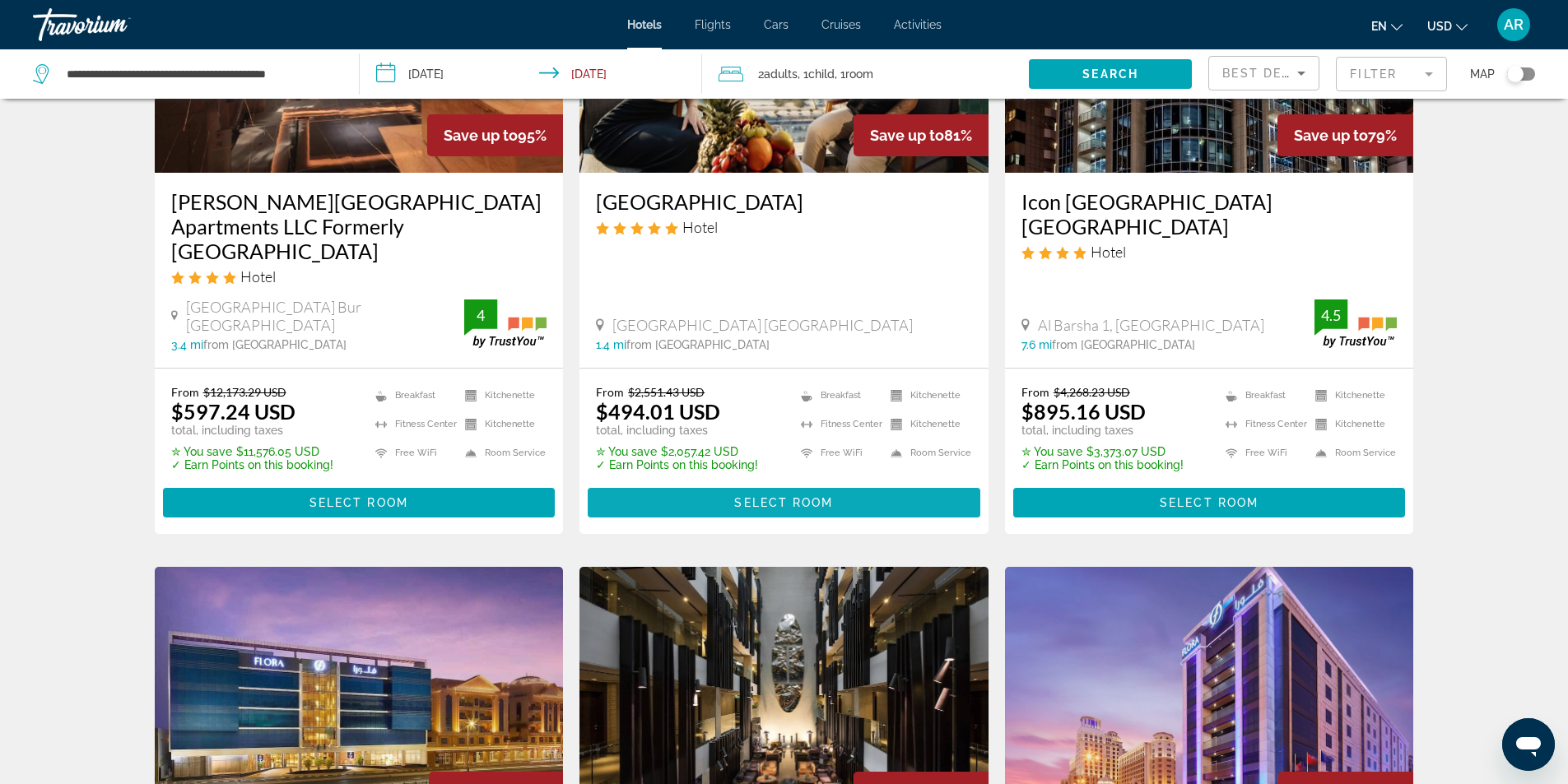
click at [787, 496] on span "Select Room" at bounding box center [783, 503] width 98 height 13
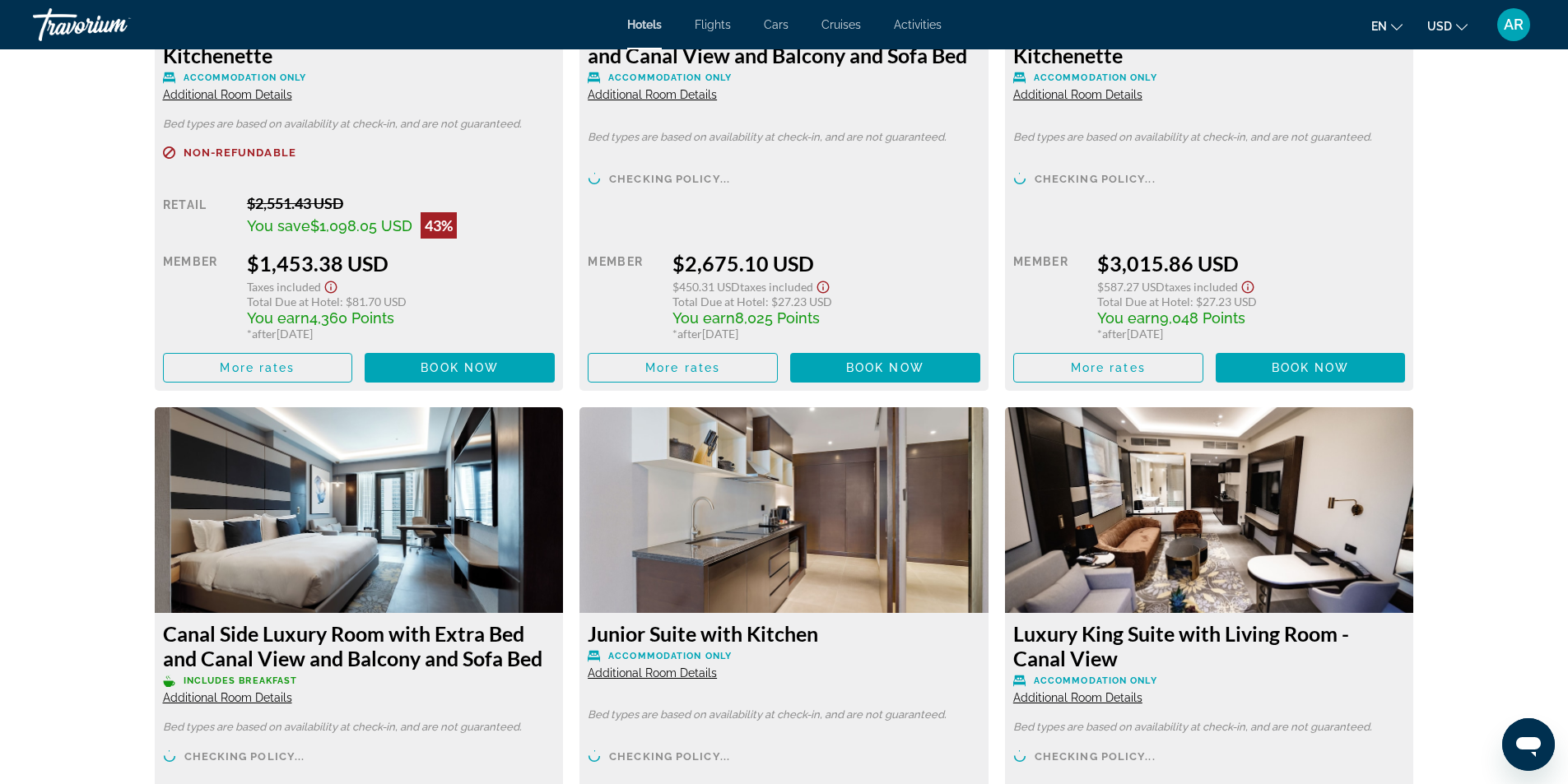
scroll to position [5514, 0]
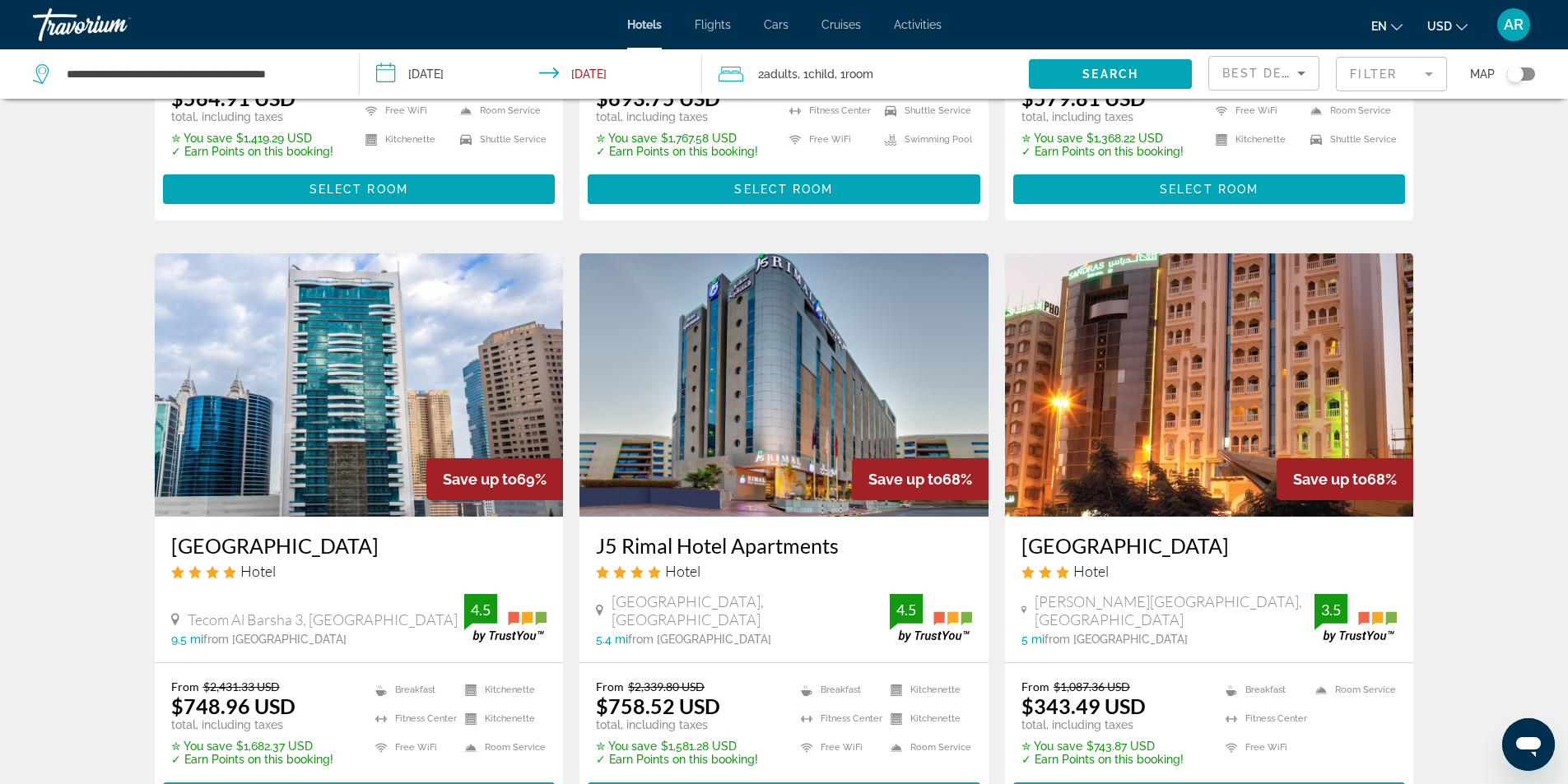
scroll to position [1975, 0]
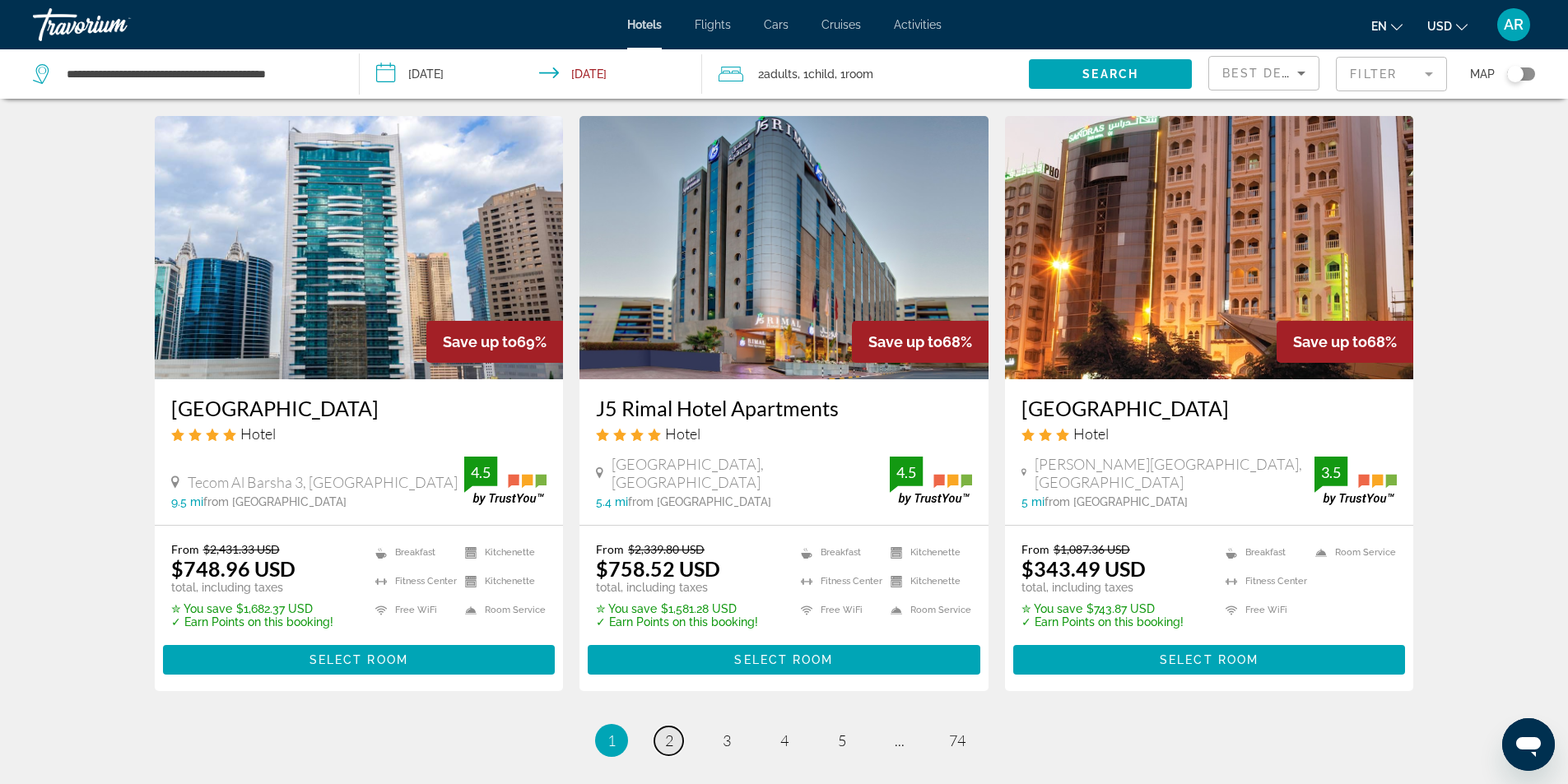
click at [666, 732] on span "2" at bounding box center [669, 741] width 8 height 19
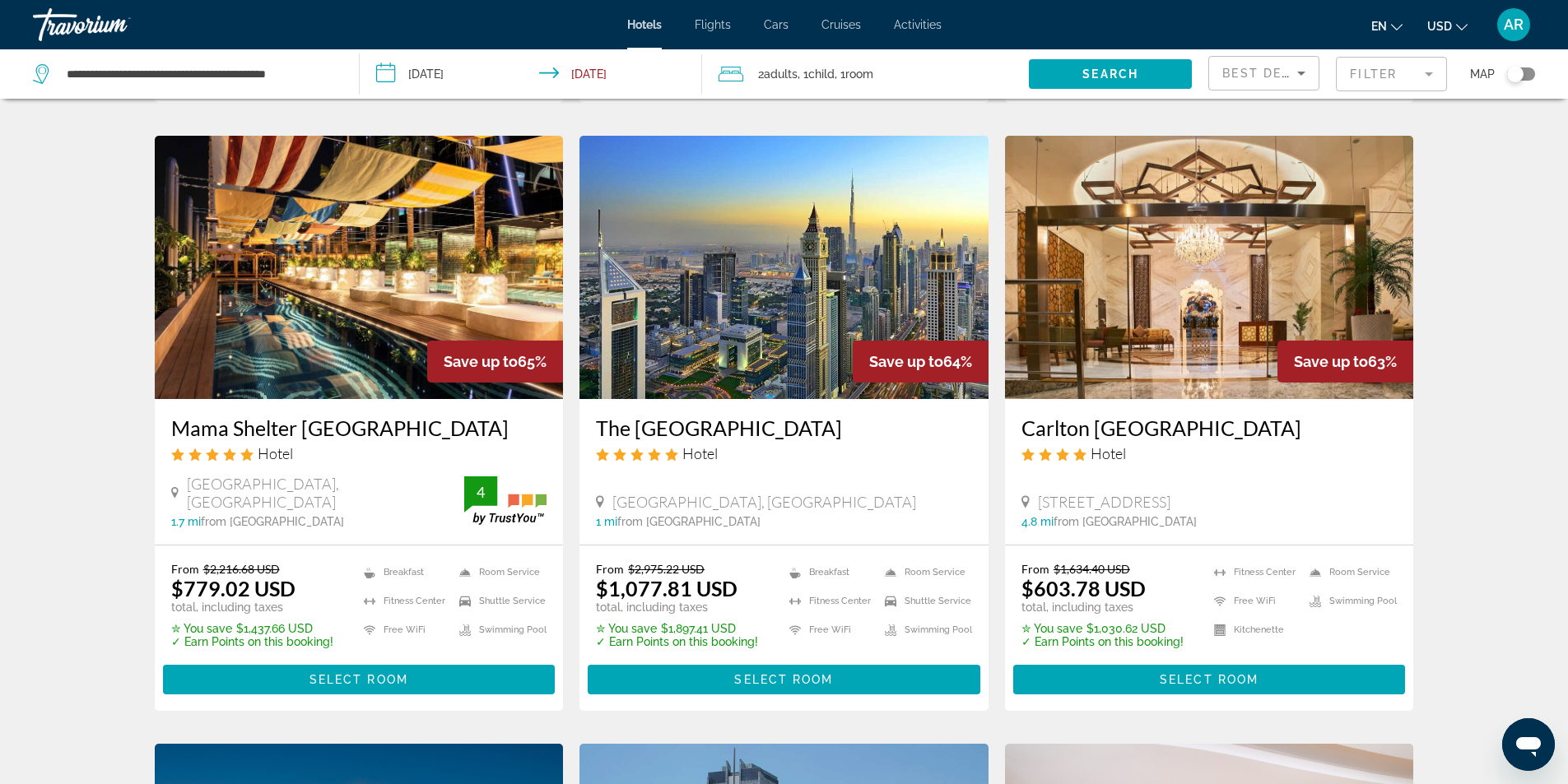
scroll to position [659, 0]
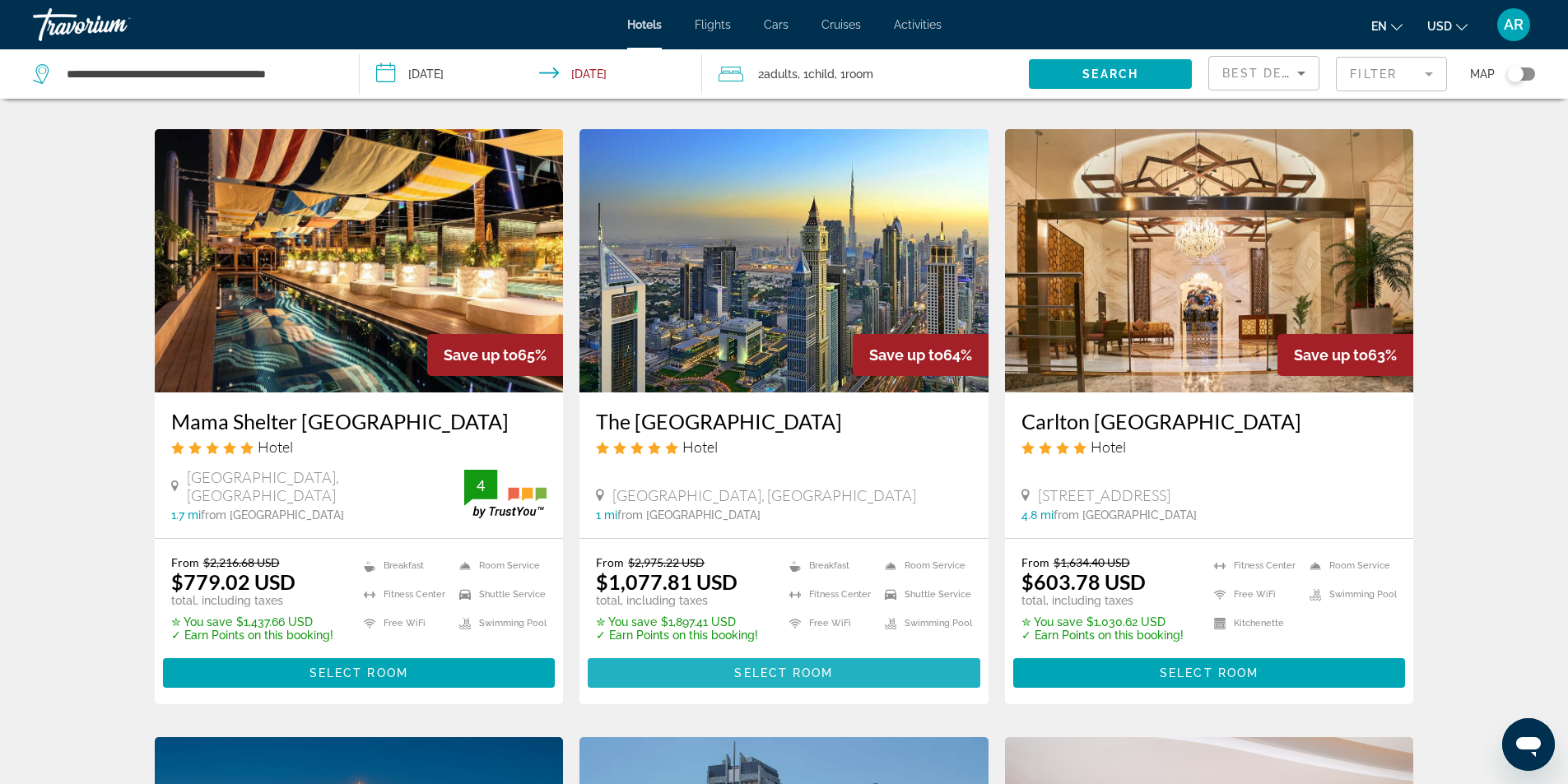
click at [779, 688] on span "Main content" at bounding box center [783, 673] width 392 height 40
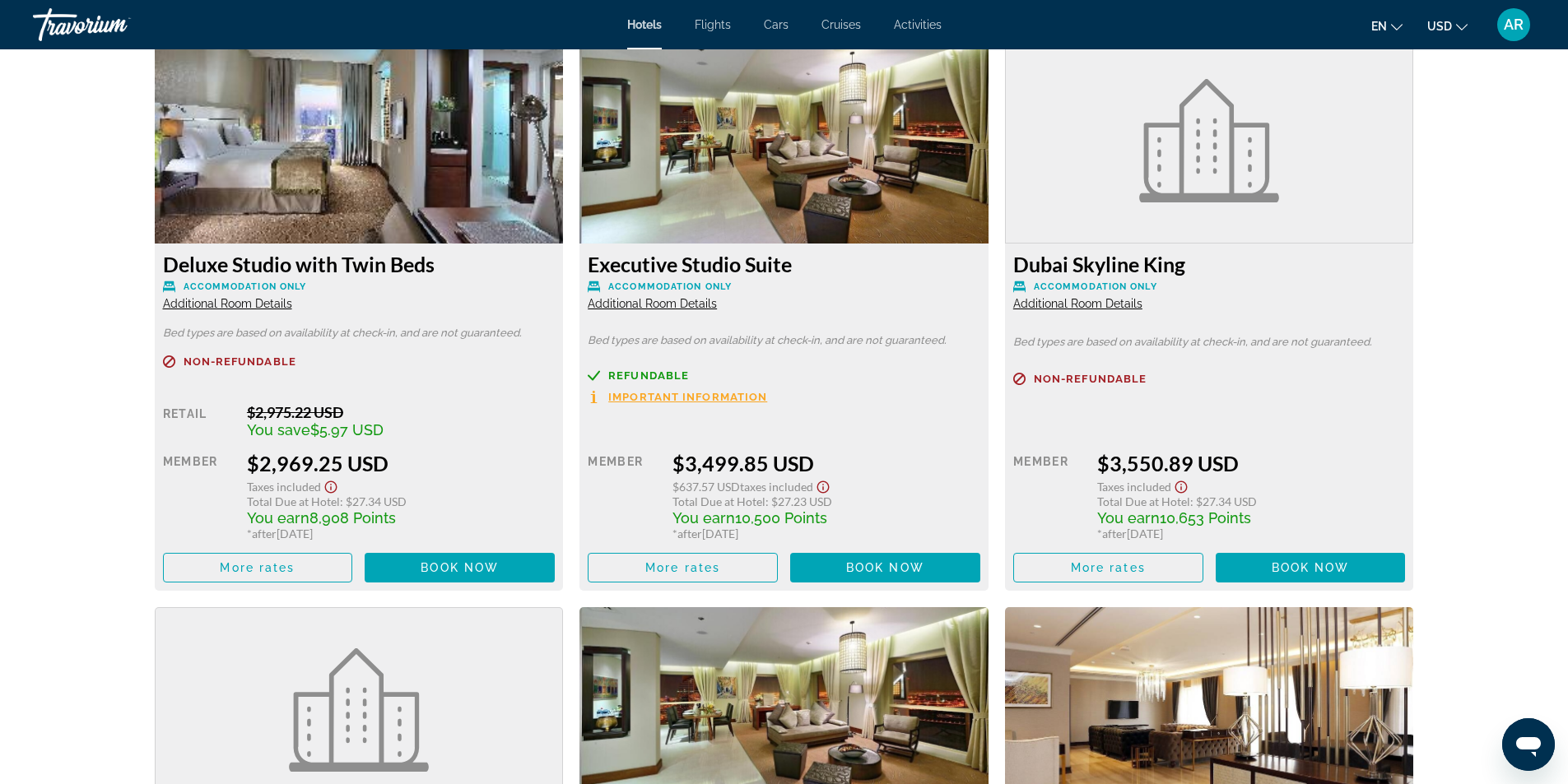
scroll to position [6182, 0]
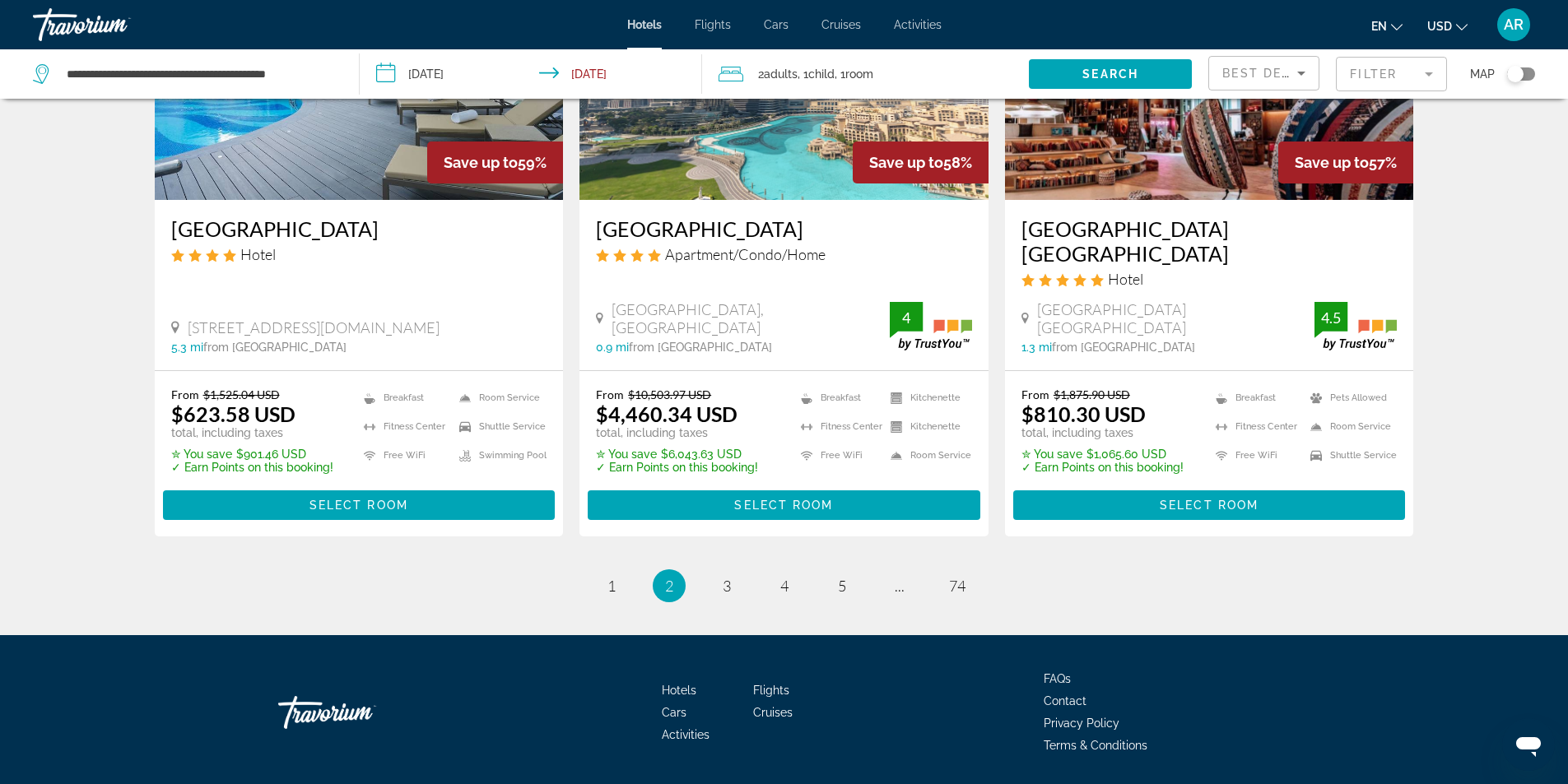
scroll to position [2094, 0]
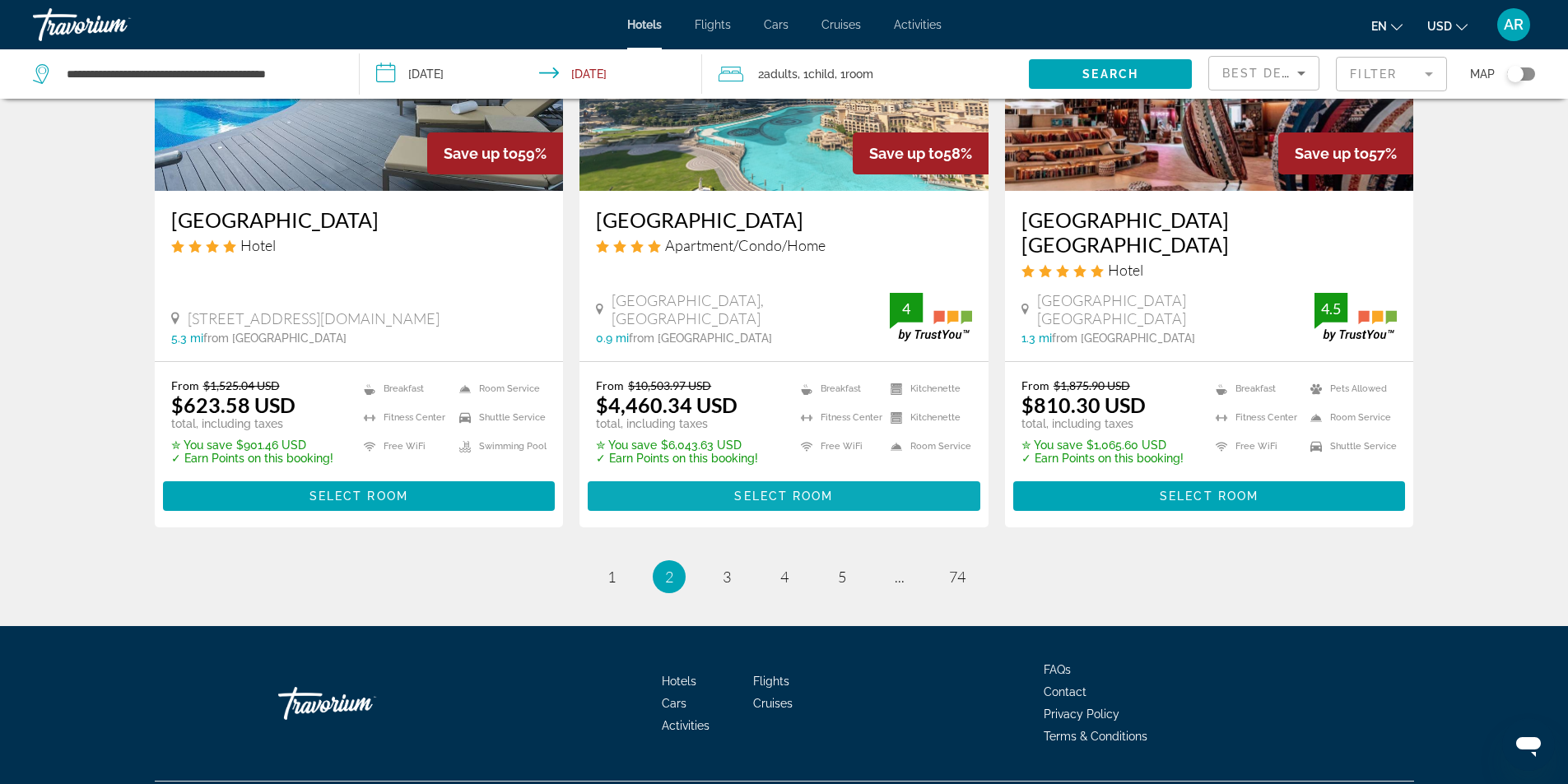
click at [746, 490] on span "Select Room" at bounding box center [783, 496] width 98 height 13
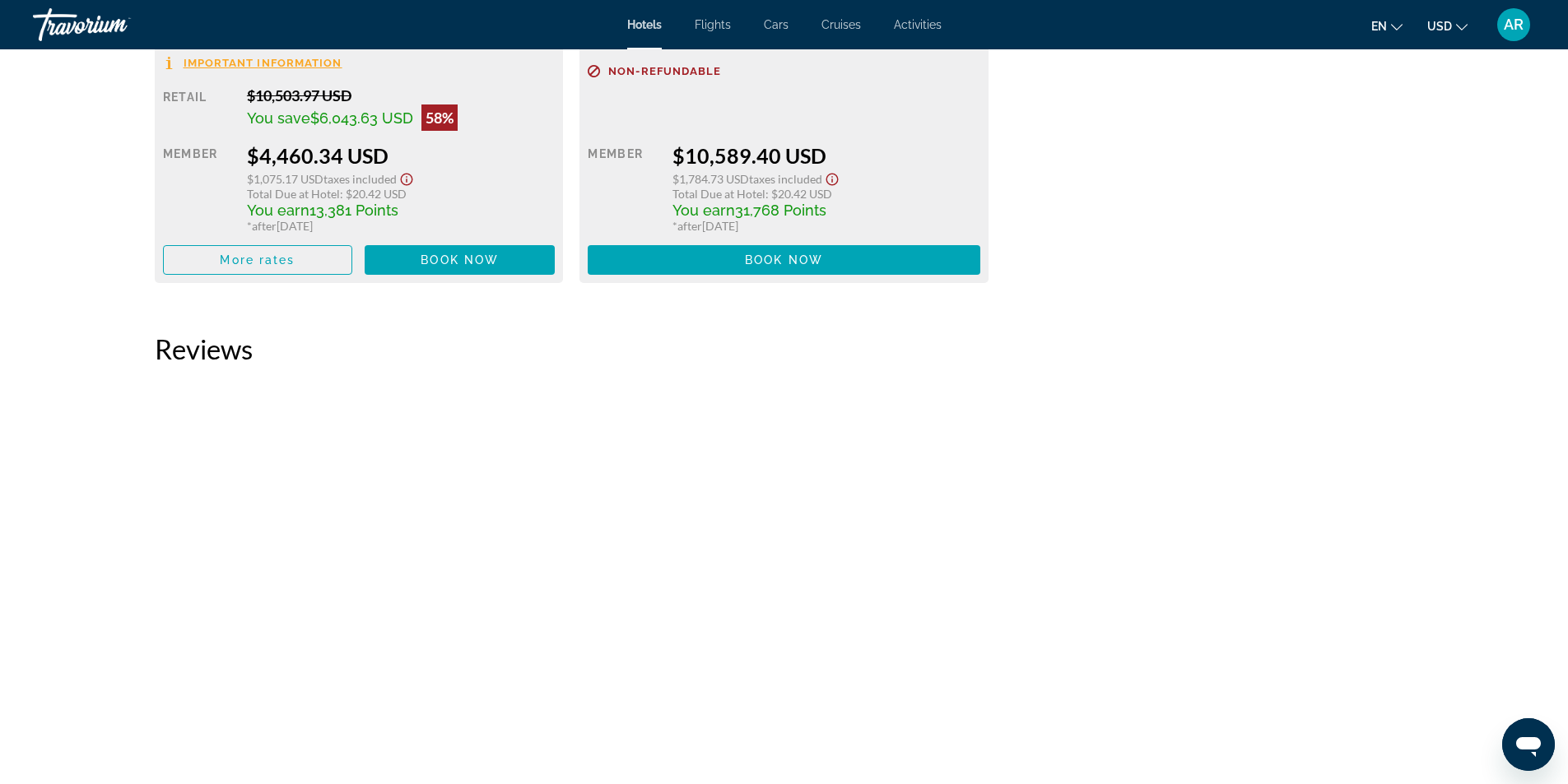
scroll to position [2225, 0]
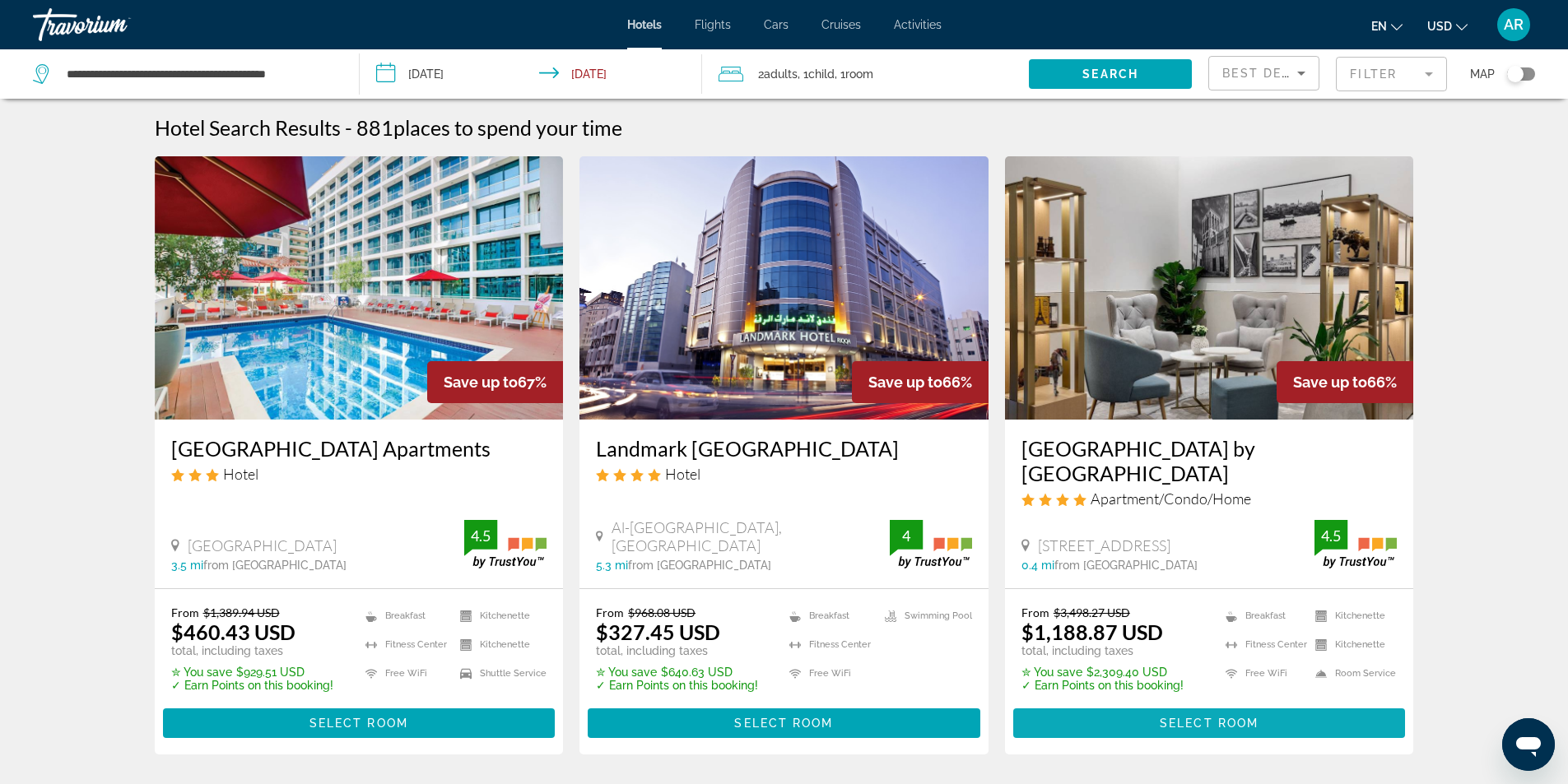
click at [1192, 715] on span "Main content" at bounding box center [1209, 723] width 392 height 40
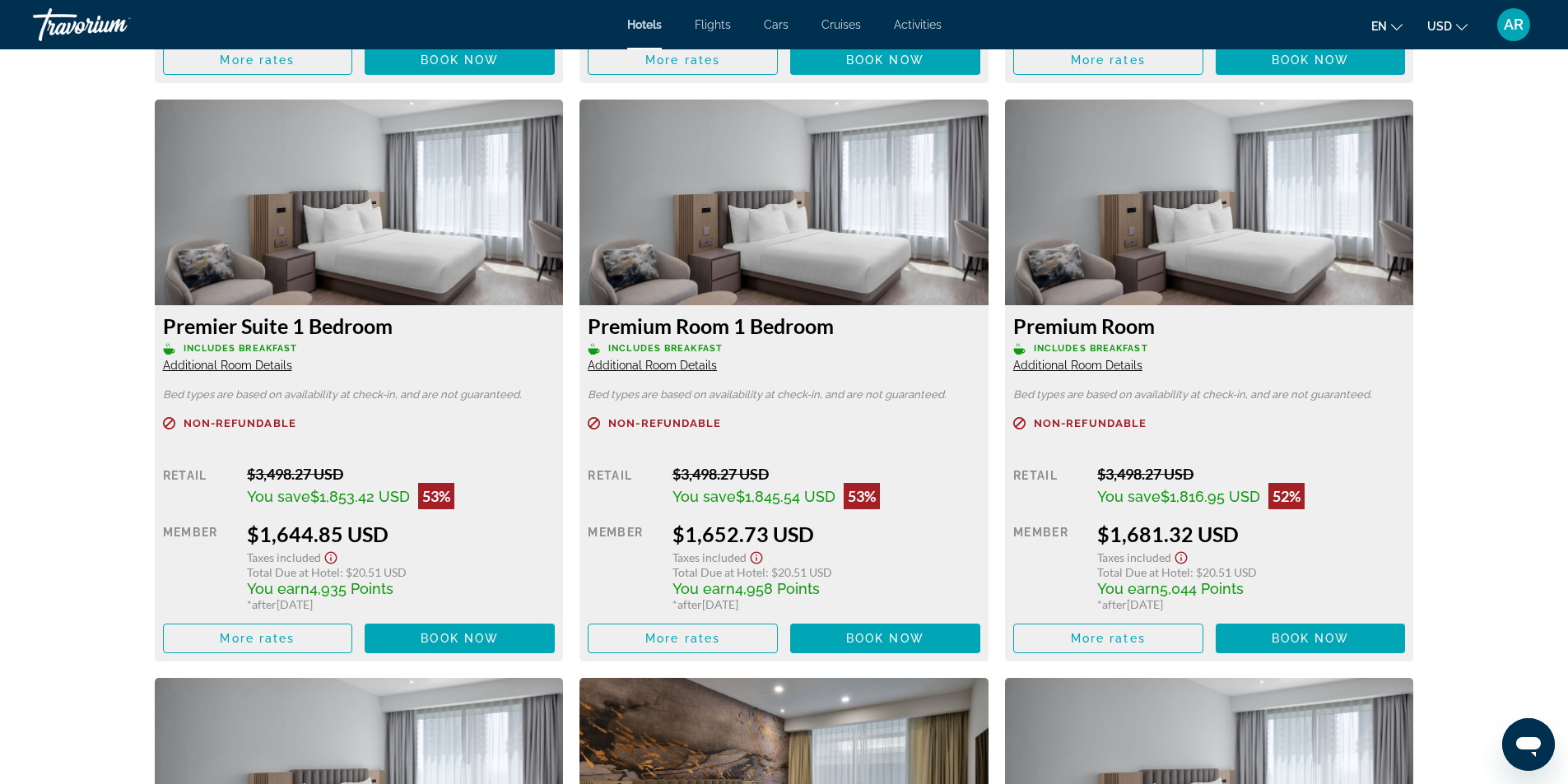
scroll to position [2633, 0]
